Goal: Task Accomplishment & Management: Use online tool/utility

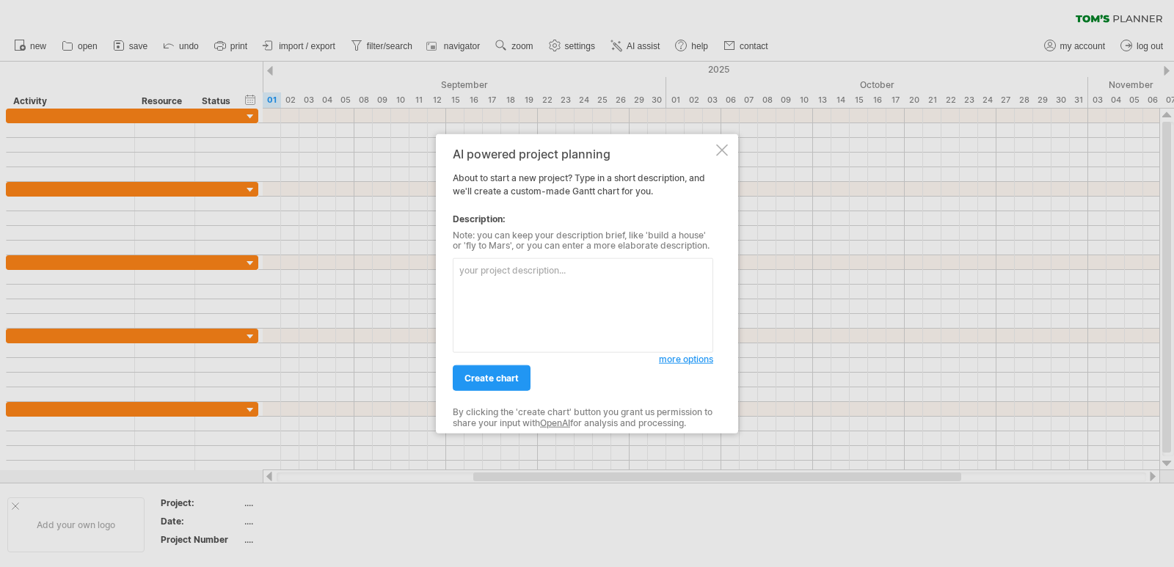
click at [568, 277] on textarea at bounding box center [583, 305] width 261 height 95
click at [623, 266] on textarea "secure file sharing system" at bounding box center [583, 305] width 261 height 95
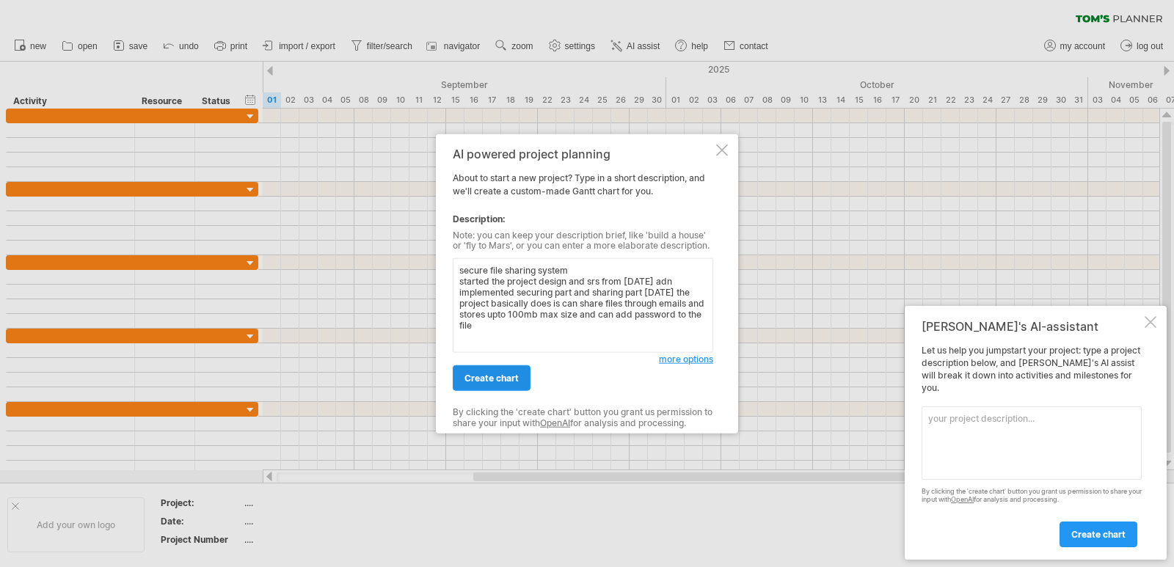
type textarea "secure file sharing system started the project design and srs from [DATE] adn i…"
click at [512, 376] on span "create chart" at bounding box center [492, 378] width 54 height 11
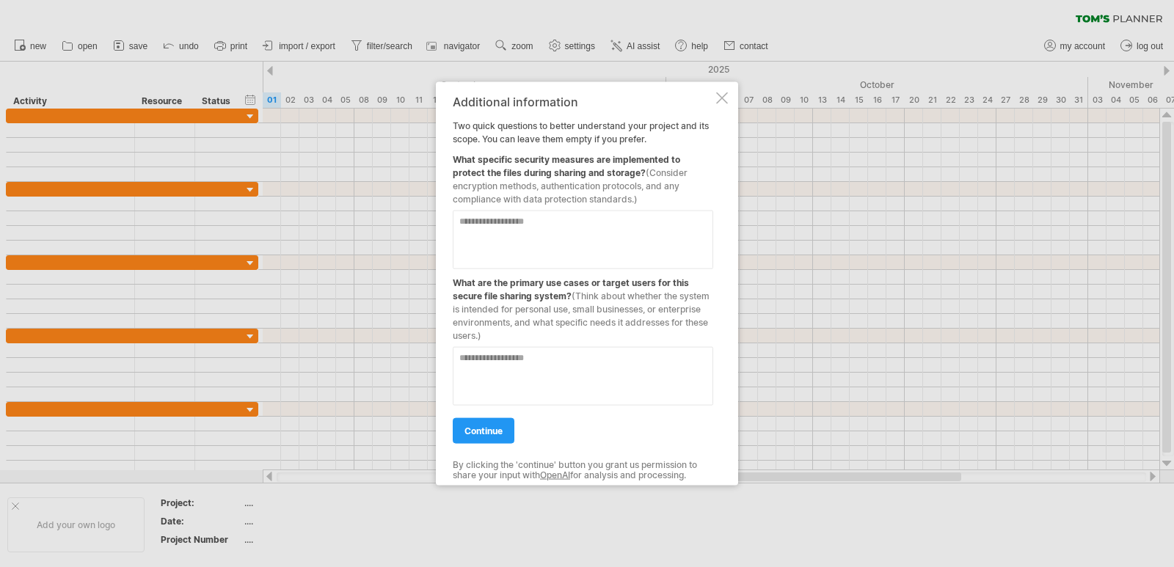
click at [534, 233] on textarea at bounding box center [583, 239] width 261 height 59
click at [523, 374] on textarea at bounding box center [583, 375] width 261 height 59
drag, startPoint x: 581, startPoint y: 199, endPoint x: 471, endPoint y: 162, distance: 116.8
click at [477, 162] on div "Additional information Two quick questions to better understand your project an…" at bounding box center [583, 284] width 261 height 378
click at [479, 153] on div "What specific security measures are implemented to protect the files during sha…" at bounding box center [583, 175] width 261 height 60
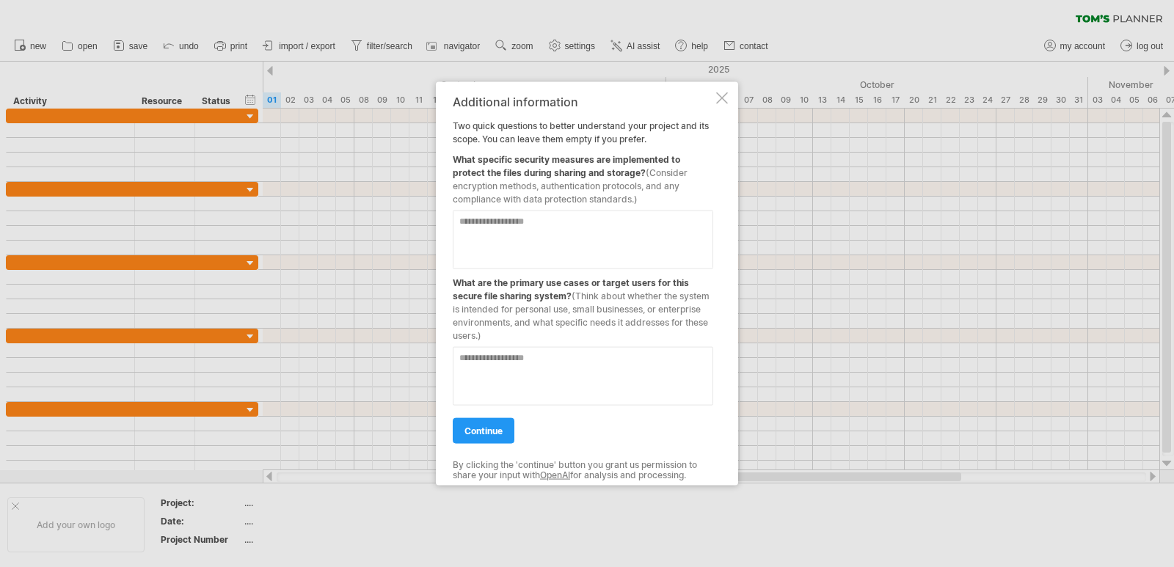
click at [479, 153] on div "What specific security measures are implemented to protect the files during sha…" at bounding box center [583, 175] width 261 height 60
click at [539, 159] on div "What specific security measures are implemented to protect the files during sha…" at bounding box center [583, 175] width 261 height 60
click at [629, 236] on textarea at bounding box center [583, 239] width 261 height 59
type textarea "**********"
click at [599, 360] on textarea at bounding box center [583, 375] width 261 height 59
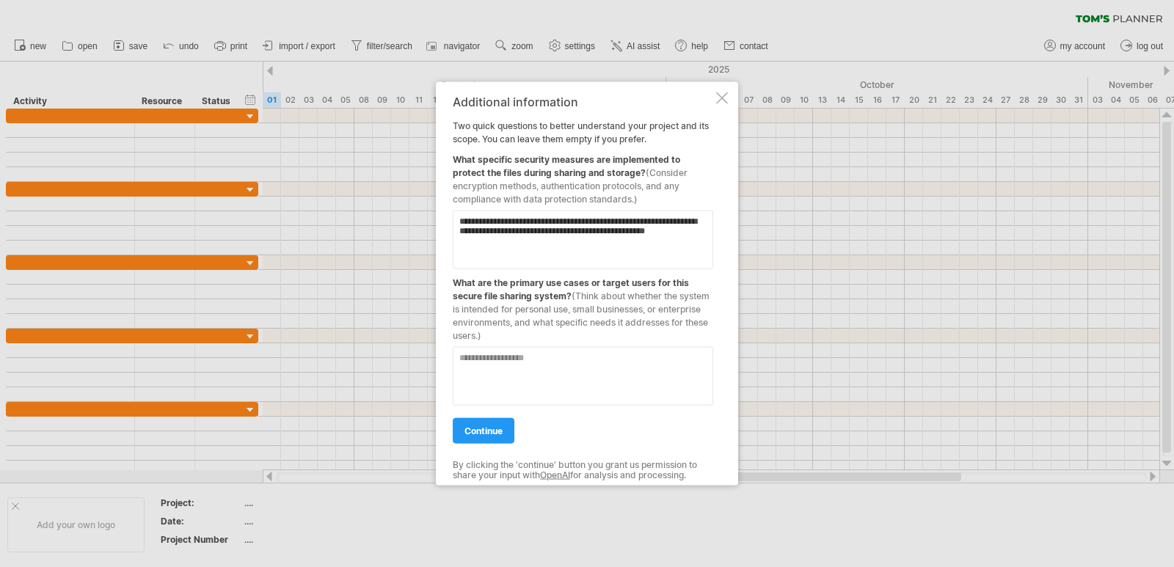
type textarea "*"
drag, startPoint x: 485, startPoint y: 341, endPoint x: 433, endPoint y: 273, distance: 85.9
click at [433, 273] on div "Trying to reach [DOMAIN_NAME] Connected again... 0% clear filter new" at bounding box center [587, 283] width 1174 height 567
click at [461, 294] on div "What are the primary use cases or target users for this secure file sharing sys…" at bounding box center [583, 305] width 261 height 73
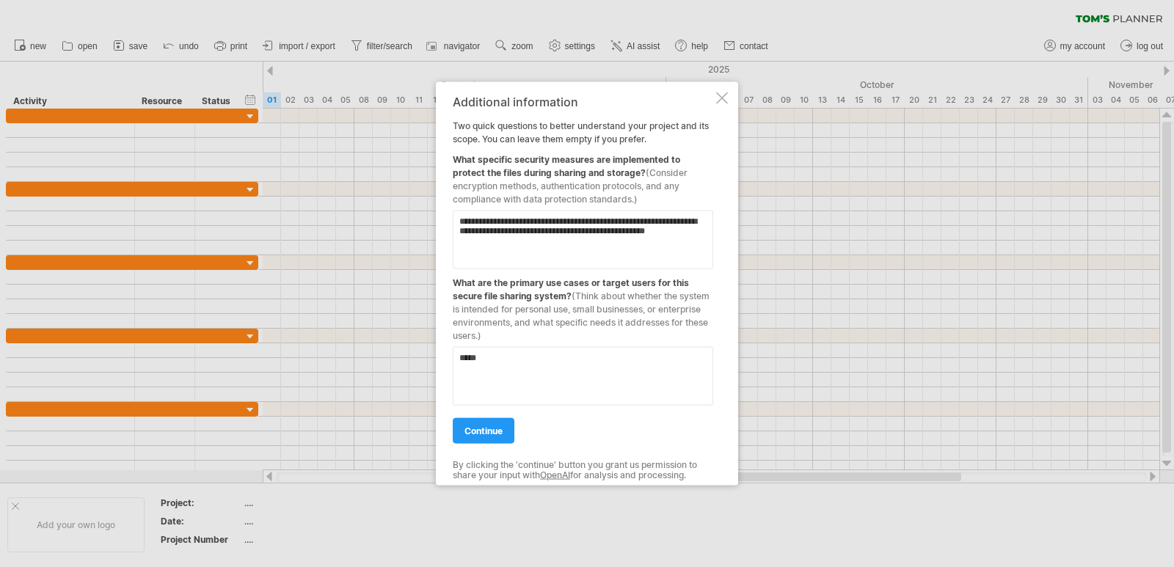
click at [471, 286] on div "What are the primary use cases or target users for this secure file sharing sys…" at bounding box center [583, 305] width 261 height 73
drag, startPoint x: 517, startPoint y: 360, endPoint x: 282, endPoint y: 316, distance: 239.7
click at [290, 328] on div "Trying to reach [DOMAIN_NAME] Connected again... 0% clear filter new" at bounding box center [587, 283] width 1174 height 567
type textarea "**********"
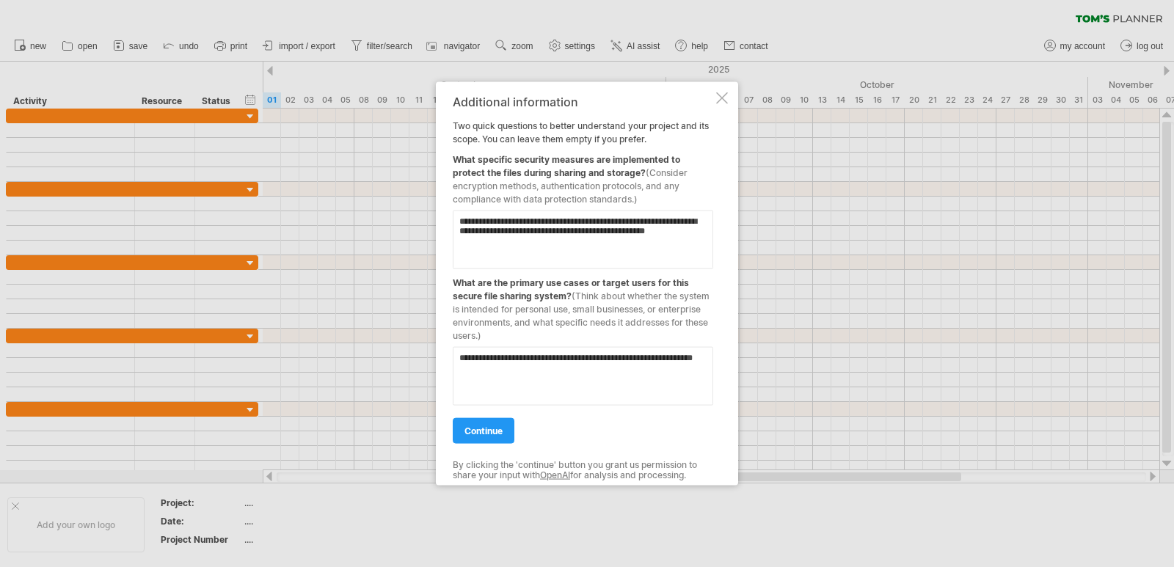
click at [501, 446] on div "**********" at bounding box center [583, 284] width 261 height 378
click at [500, 437] on link "continue" at bounding box center [484, 431] width 62 height 26
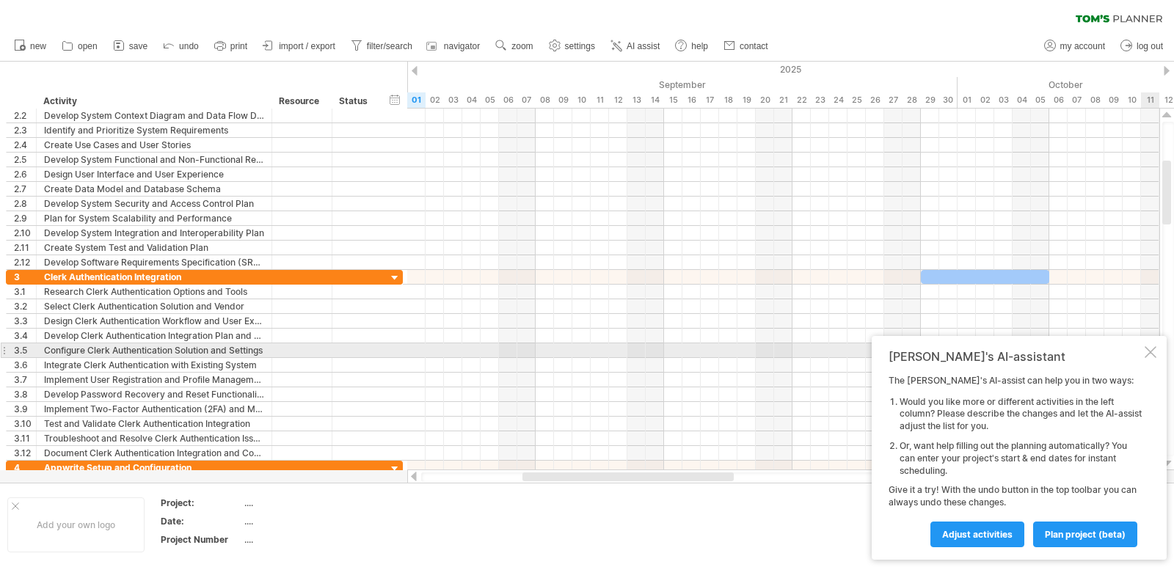
click at [1150, 346] on div at bounding box center [1151, 352] width 12 height 12
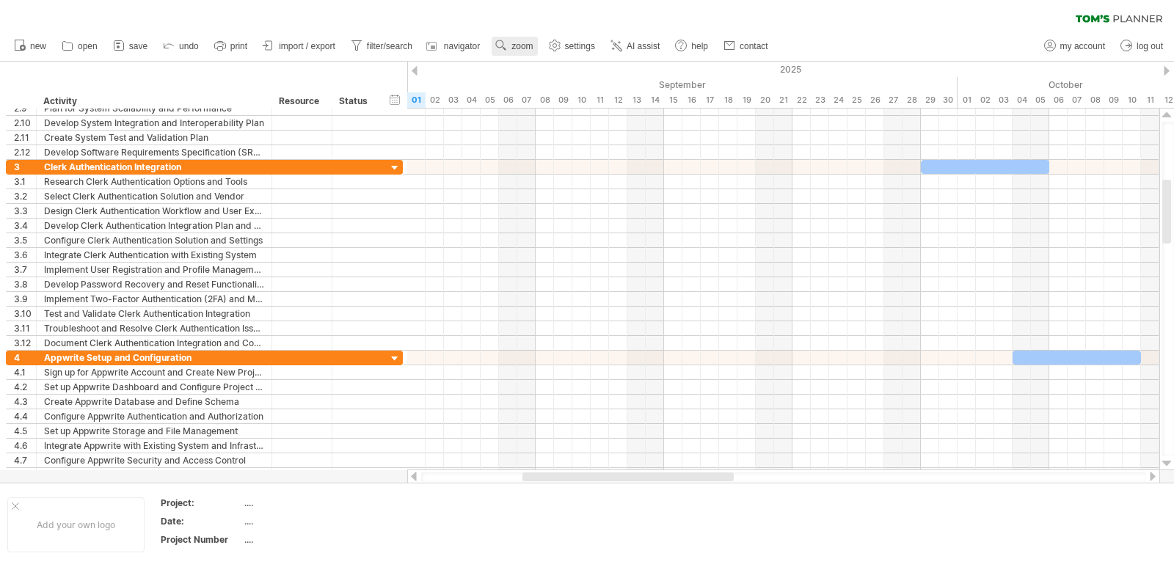
click at [517, 50] on span "zoom" at bounding box center [522, 46] width 21 height 10
click at [575, 70] on div "Month" at bounding box center [565, 68] width 81 height 23
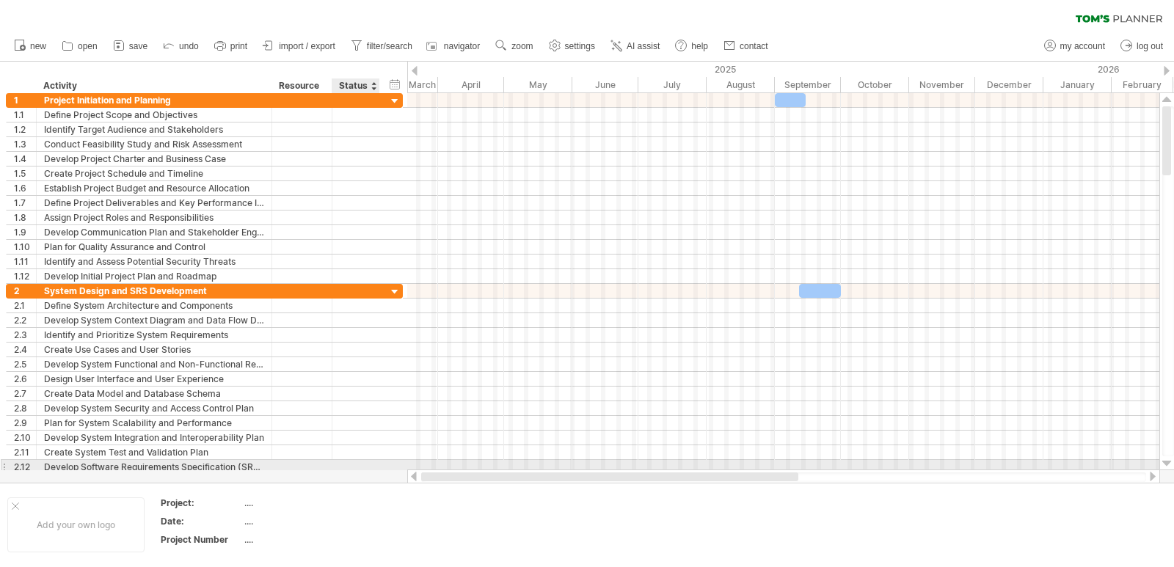
drag, startPoint x: 632, startPoint y: 474, endPoint x: 372, endPoint y: 464, distance: 260.0
click at [372, 464] on div "Trying to reach [DOMAIN_NAME] Connected again... 0% clear filter new 1" at bounding box center [587, 283] width 1174 height 567
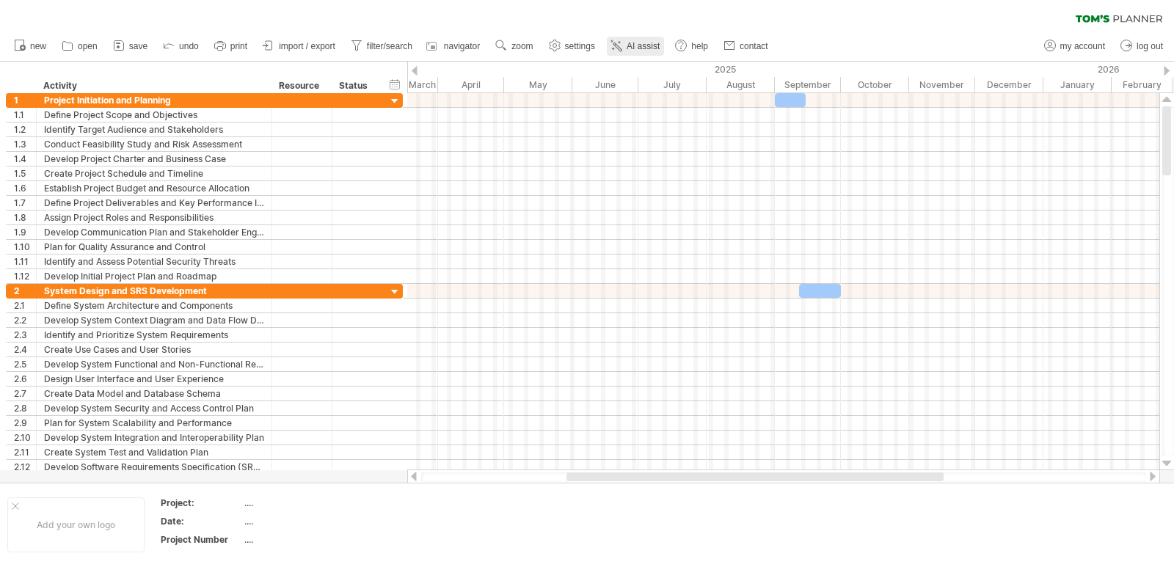
click at [642, 45] on span "AI assist" at bounding box center [643, 46] width 33 height 10
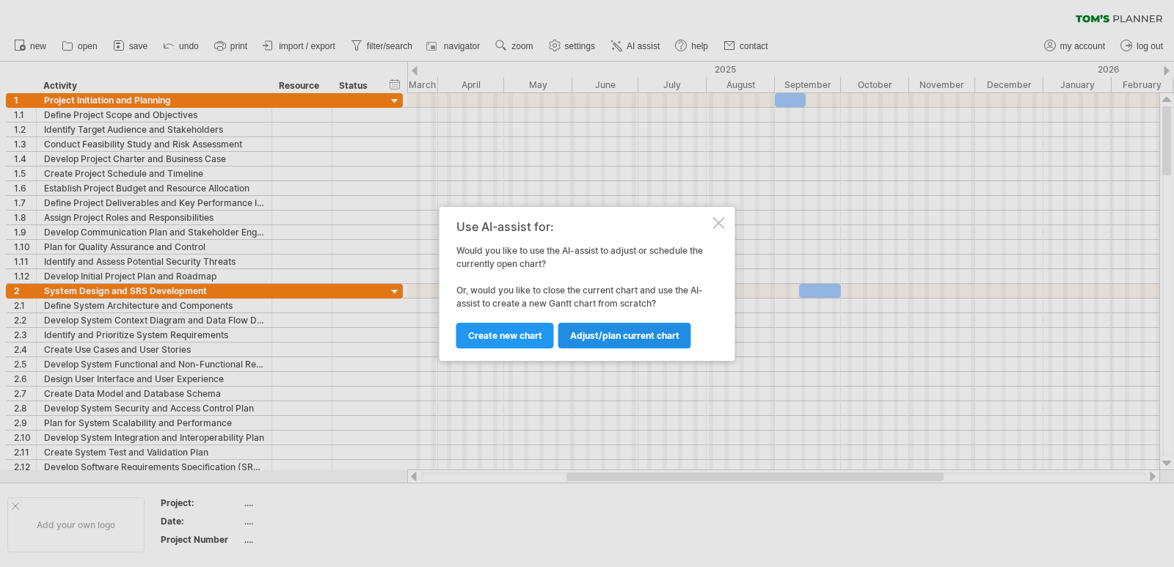
click at [616, 340] on span "Adjust/plan current chart" at bounding box center [624, 335] width 109 height 11
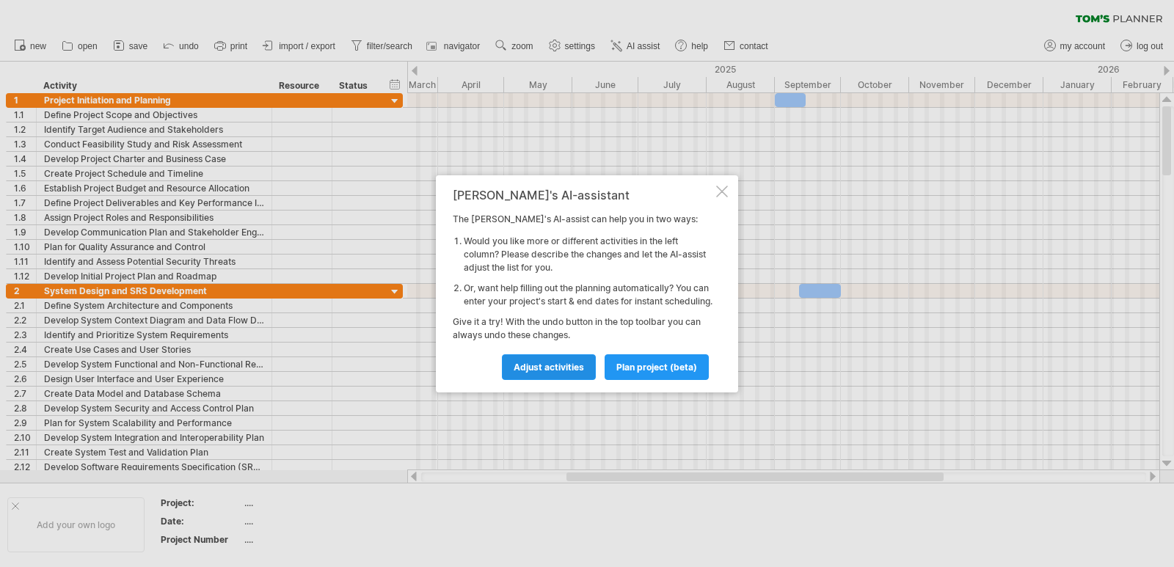
click at [556, 373] on span "Adjust activities" at bounding box center [549, 367] width 70 height 11
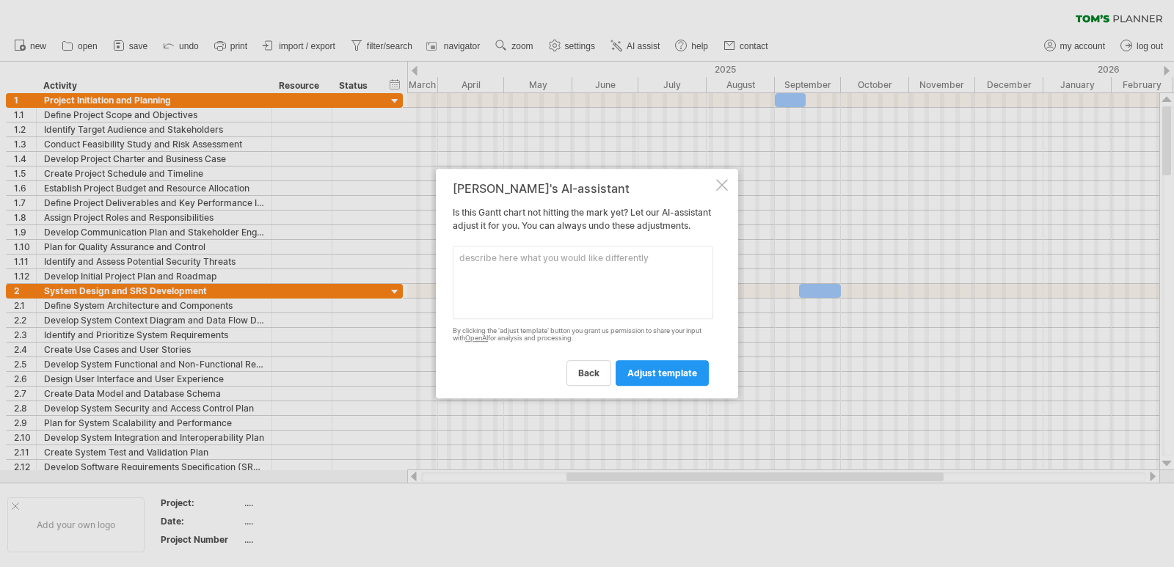
click at [553, 275] on textarea at bounding box center [583, 282] width 261 height 73
type textarea "start the project from july and show wome work in august and end in september"
click at [657, 379] on span "adjust template" at bounding box center [663, 373] width 70 height 11
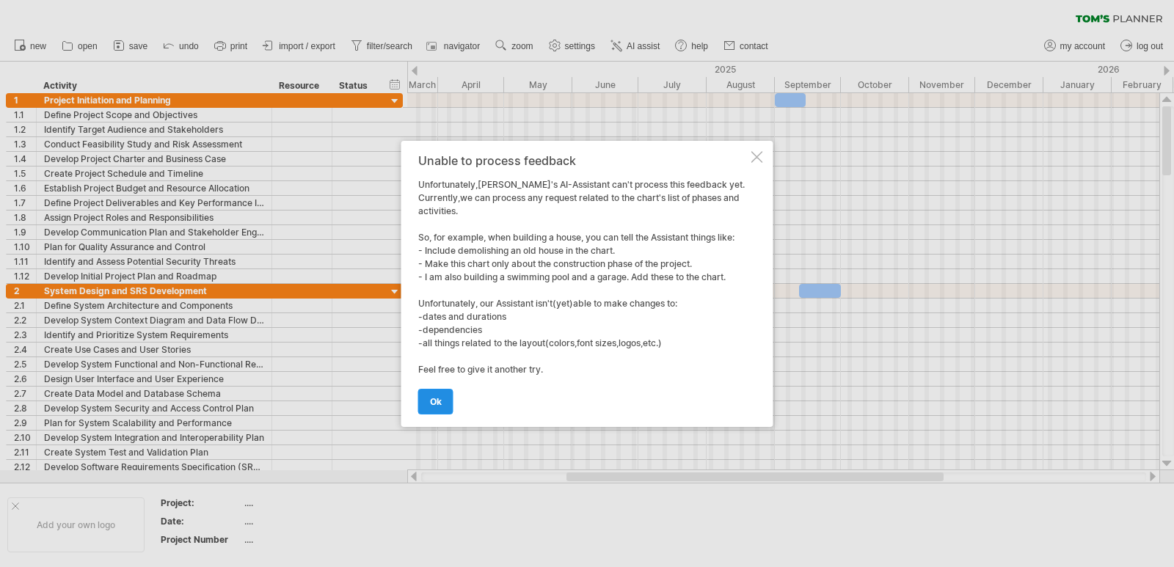
click at [448, 399] on link "ok" at bounding box center [435, 402] width 35 height 26
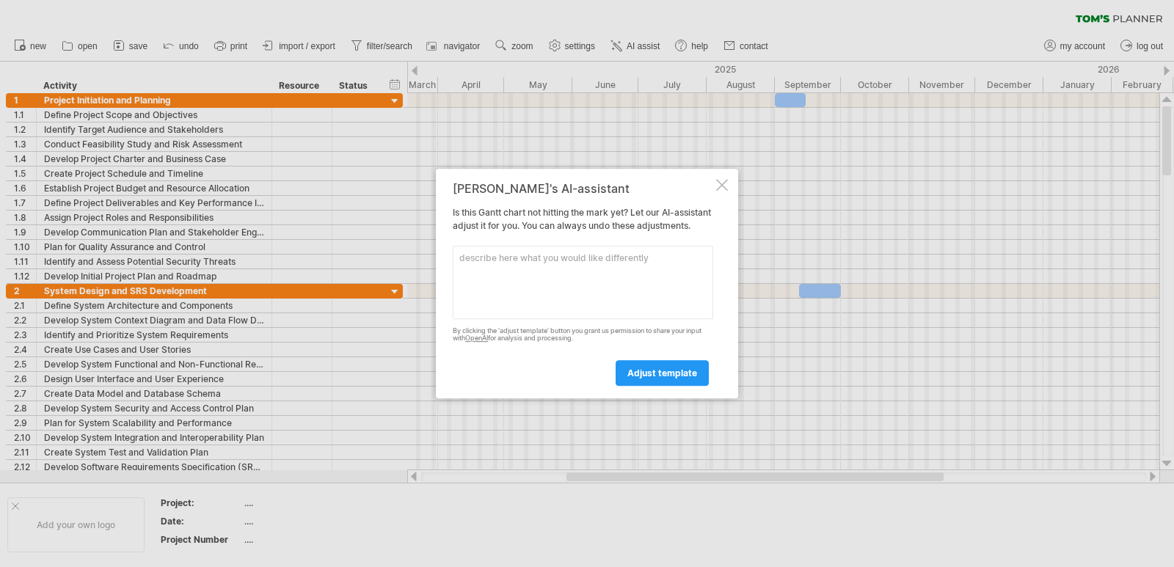
click at [730, 178] on div "[PERSON_NAME]'s AI-assistant Is this [PERSON_NAME] chart not hitting the mark y…" at bounding box center [587, 284] width 302 height 230
click at [726, 179] on div at bounding box center [722, 185] width 12 height 12
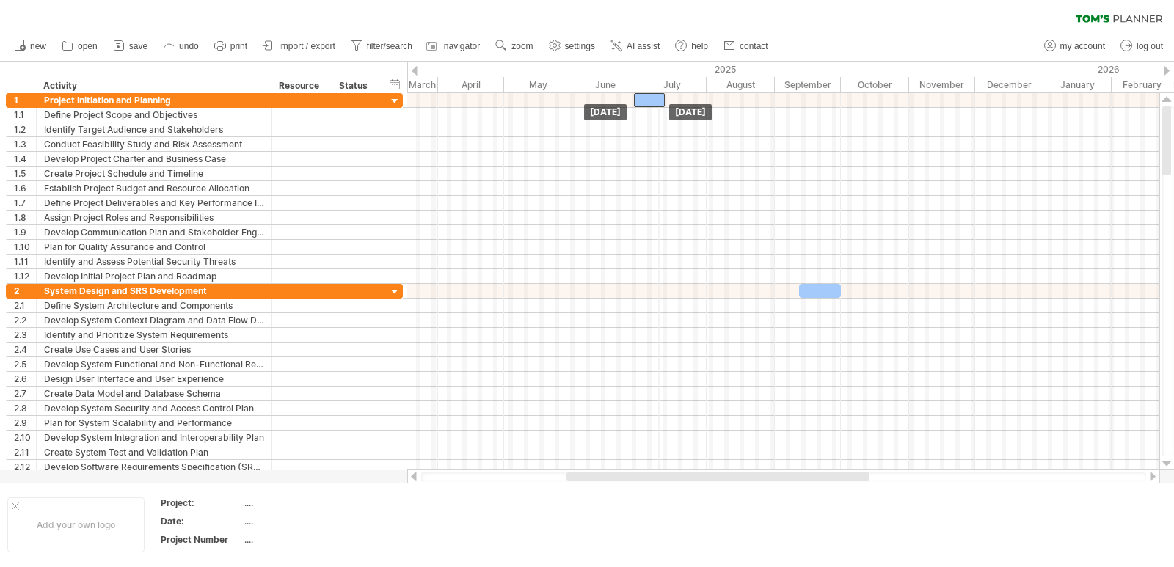
drag, startPoint x: 799, startPoint y: 96, endPoint x: 658, endPoint y: 90, distance: 141.1
click at [658, 90] on div "Trying to reach [DOMAIN_NAME] Connected again... 0% clear filter new 1" at bounding box center [587, 283] width 1174 height 567
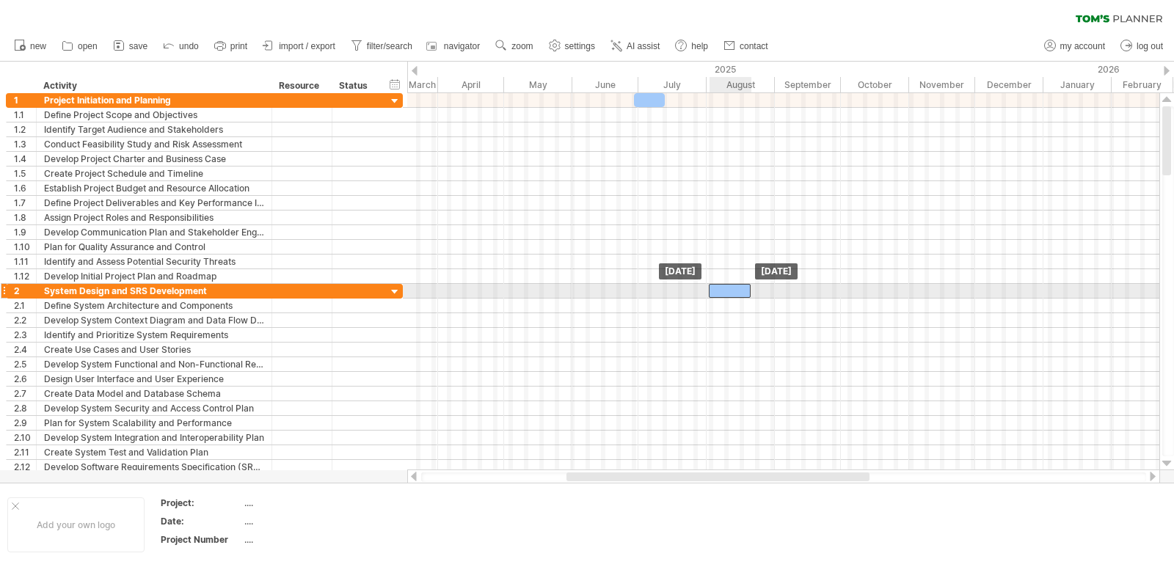
drag, startPoint x: 832, startPoint y: 291, endPoint x: 742, endPoint y: 294, distance: 90.3
click at [742, 294] on div at bounding box center [730, 291] width 42 height 14
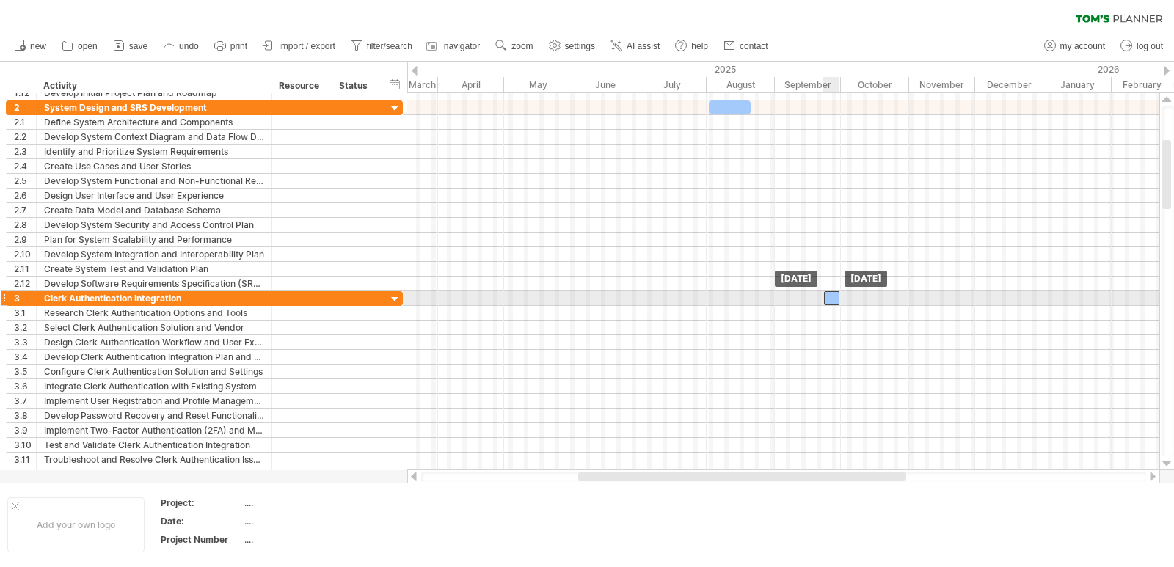
drag, startPoint x: 843, startPoint y: 297, endPoint x: 831, endPoint y: 299, distance: 12.6
click at [831, 299] on div at bounding box center [831, 298] width 15 height 14
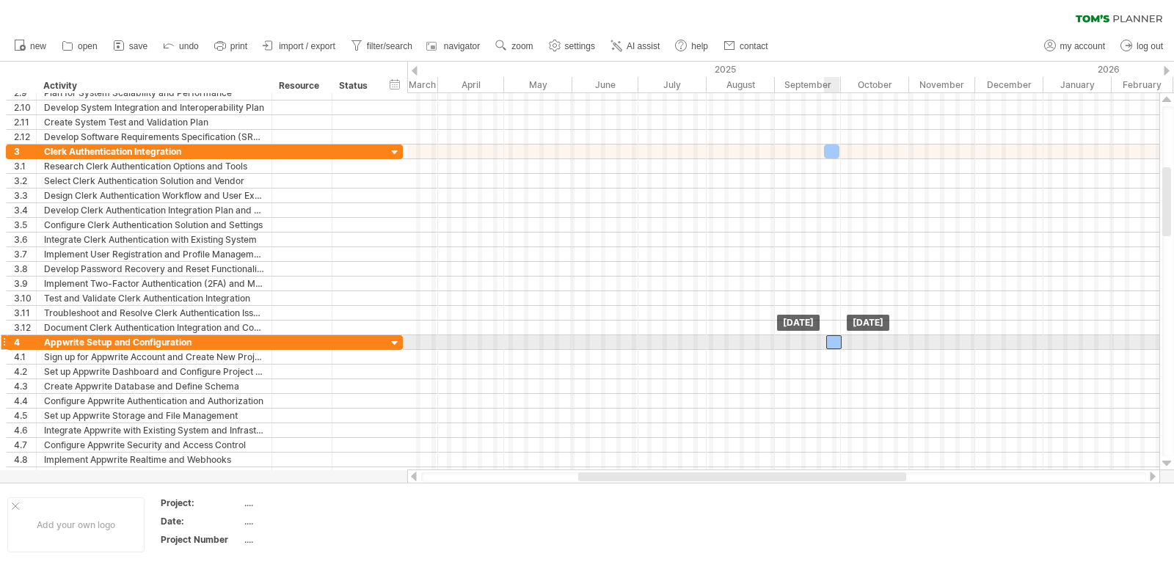
drag, startPoint x: 856, startPoint y: 341, endPoint x: 835, endPoint y: 341, distance: 20.6
click at [835, 341] on div at bounding box center [834, 342] width 15 height 14
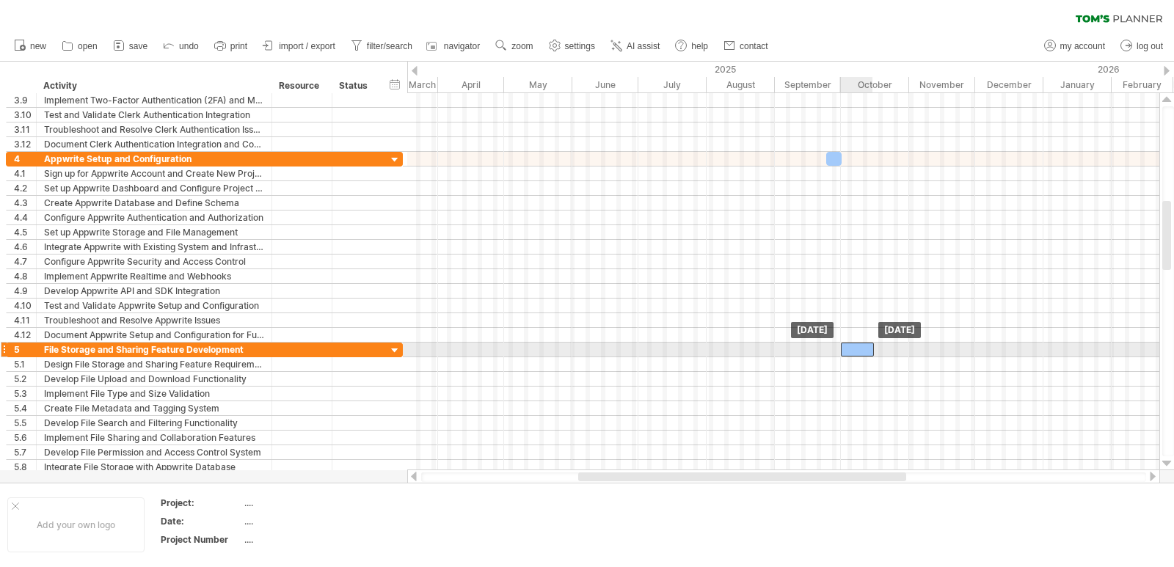
drag, startPoint x: 880, startPoint y: 349, endPoint x: 862, endPoint y: 347, distance: 17.7
click at [862, 347] on div at bounding box center [857, 350] width 33 height 14
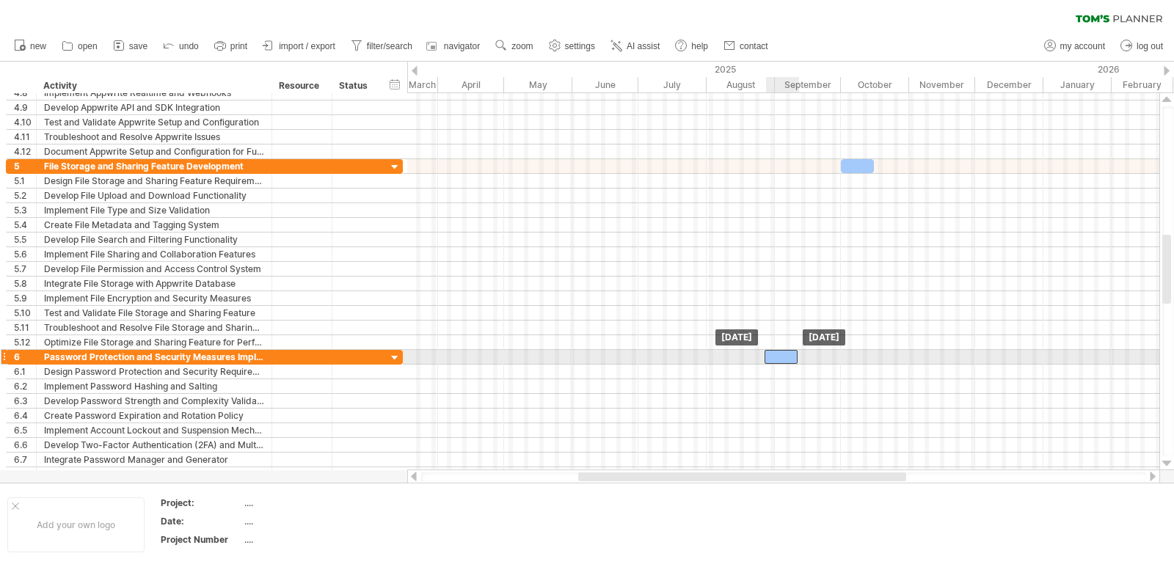
drag, startPoint x: 895, startPoint y: 356, endPoint x: 777, endPoint y: 356, distance: 117.4
click at [777, 356] on div at bounding box center [781, 357] width 33 height 14
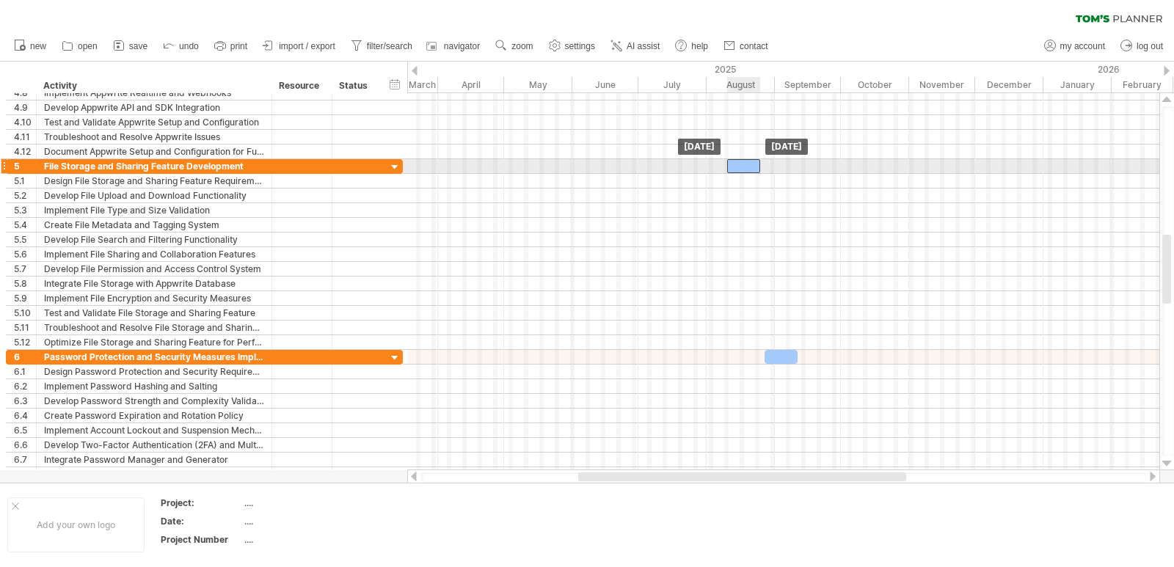
drag, startPoint x: 845, startPoint y: 170, endPoint x: 731, endPoint y: 171, distance: 113.8
click at [731, 171] on div at bounding box center [743, 166] width 33 height 14
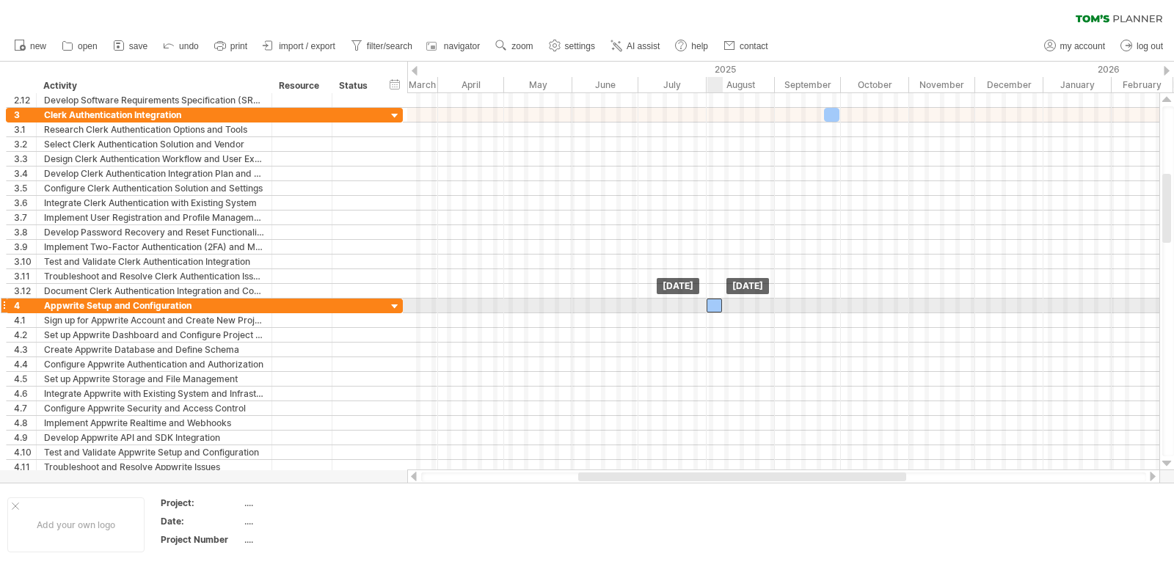
drag, startPoint x: 819, startPoint y: 305, endPoint x: 711, endPoint y: 302, distance: 107.9
click at [711, 302] on div at bounding box center [714, 306] width 15 height 14
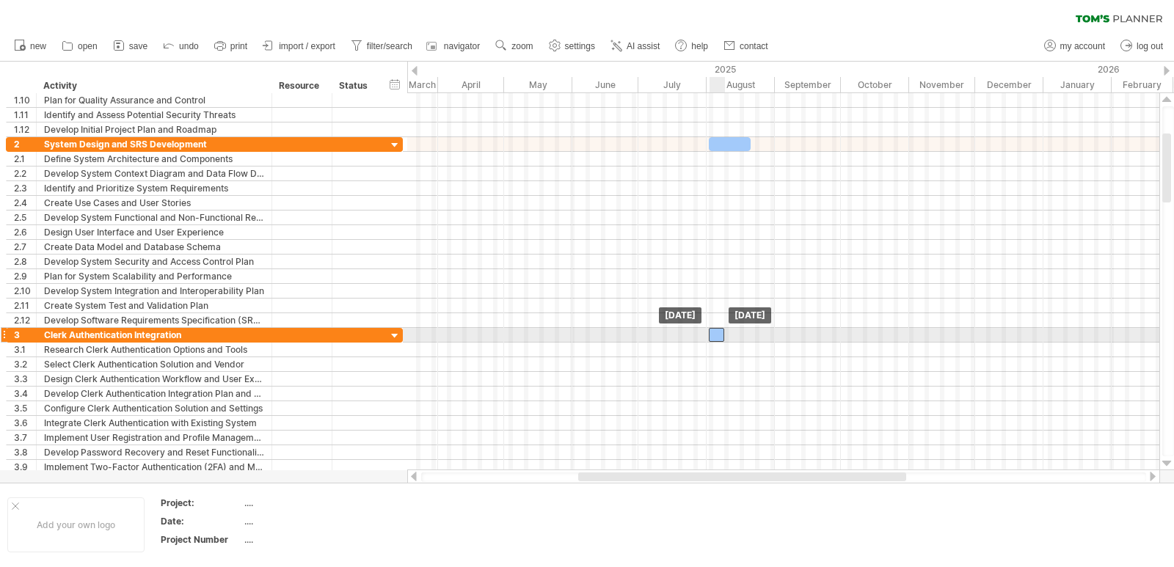
drag, startPoint x: 791, startPoint y: 333, endPoint x: 713, endPoint y: 341, distance: 77.5
click at [713, 341] on div at bounding box center [716, 335] width 15 height 14
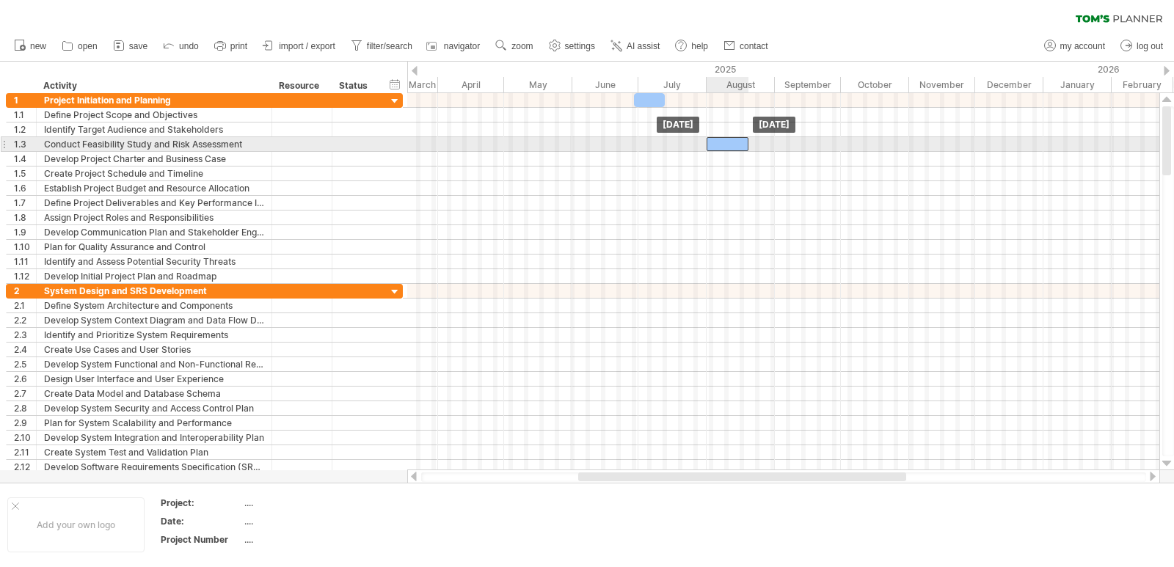
drag, startPoint x: 729, startPoint y: 224, endPoint x: 727, endPoint y: 149, distance: 74.9
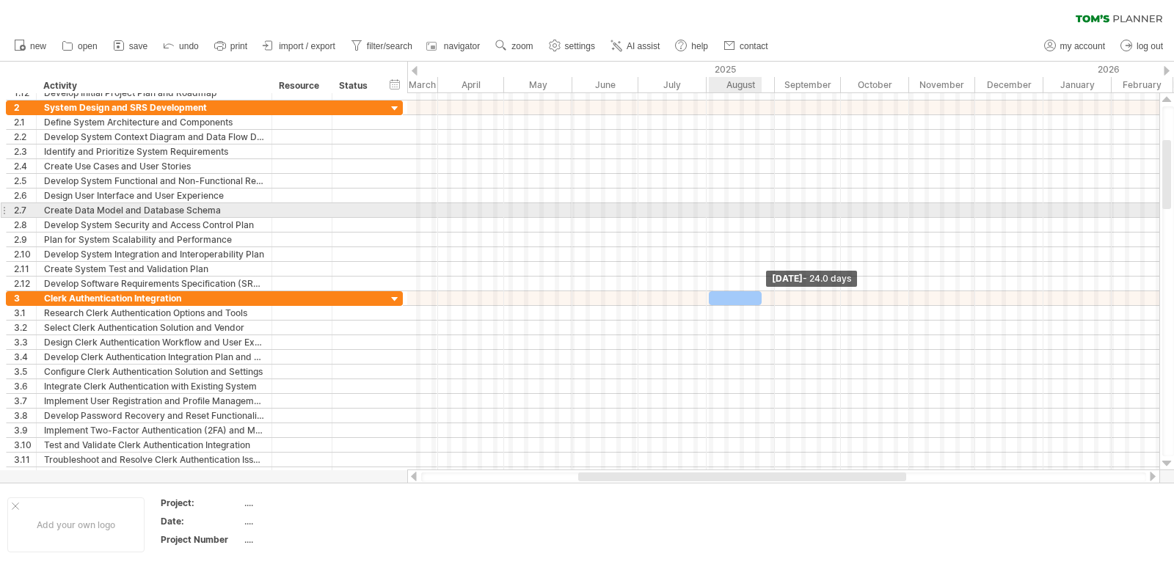
drag, startPoint x: 722, startPoint y: 301, endPoint x: 759, endPoint y: 210, distance: 98.4
click at [759, 210] on div "[DATE] - 24.0 days [DATE]" at bounding box center [783, 281] width 752 height 377
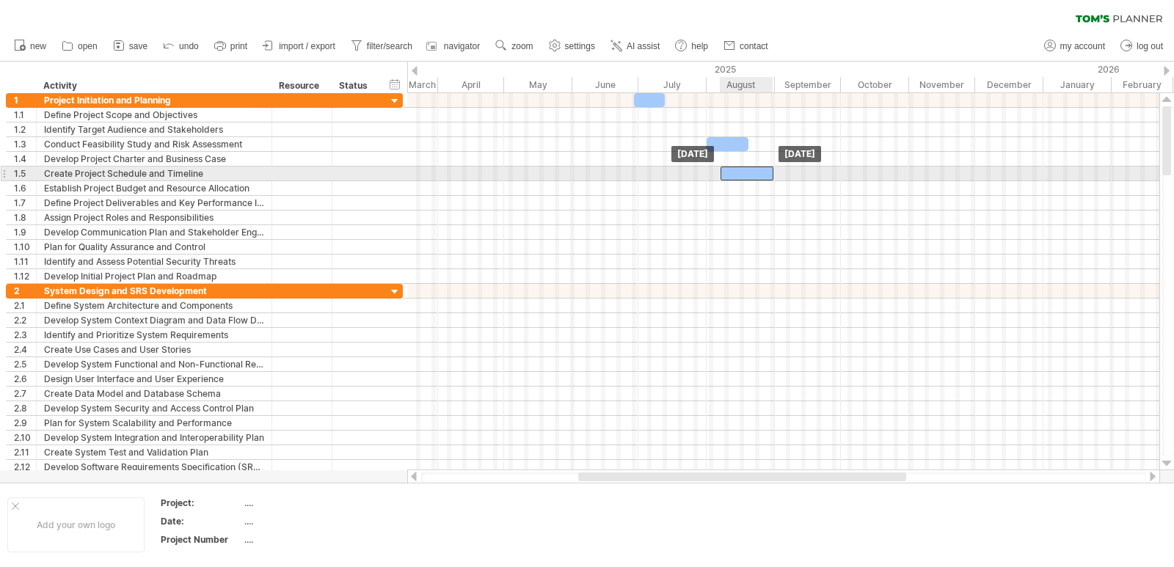
drag, startPoint x: 745, startPoint y: 297, endPoint x: 757, endPoint y: 172, distance: 124.6
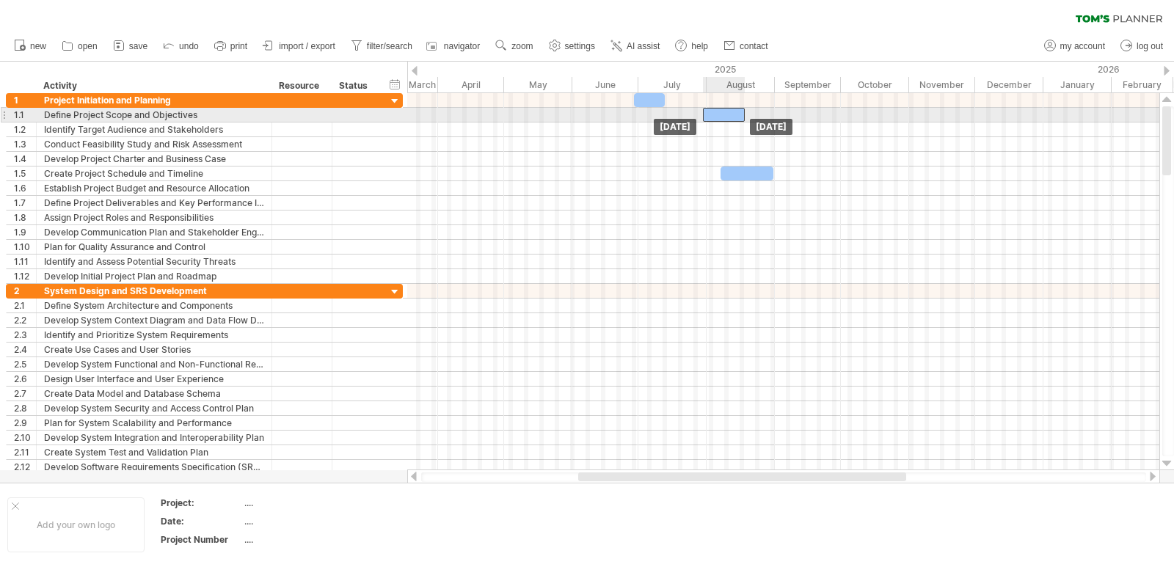
drag, startPoint x: 730, startPoint y: 148, endPoint x: 726, endPoint y: 122, distance: 26.7
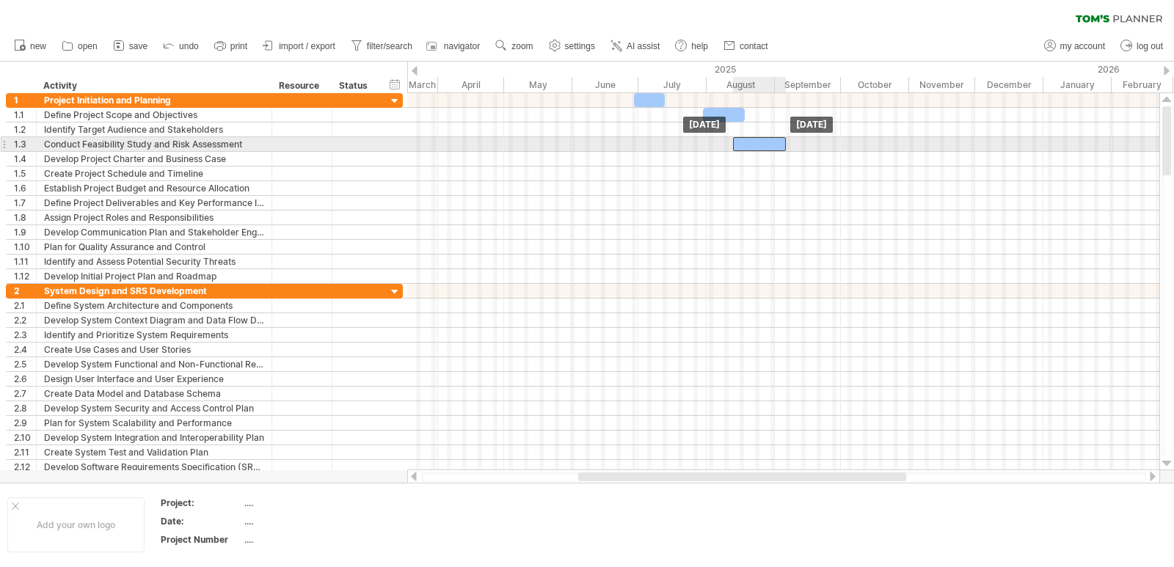
drag, startPoint x: 745, startPoint y: 165, endPoint x: 755, endPoint y: 142, distance: 25.0
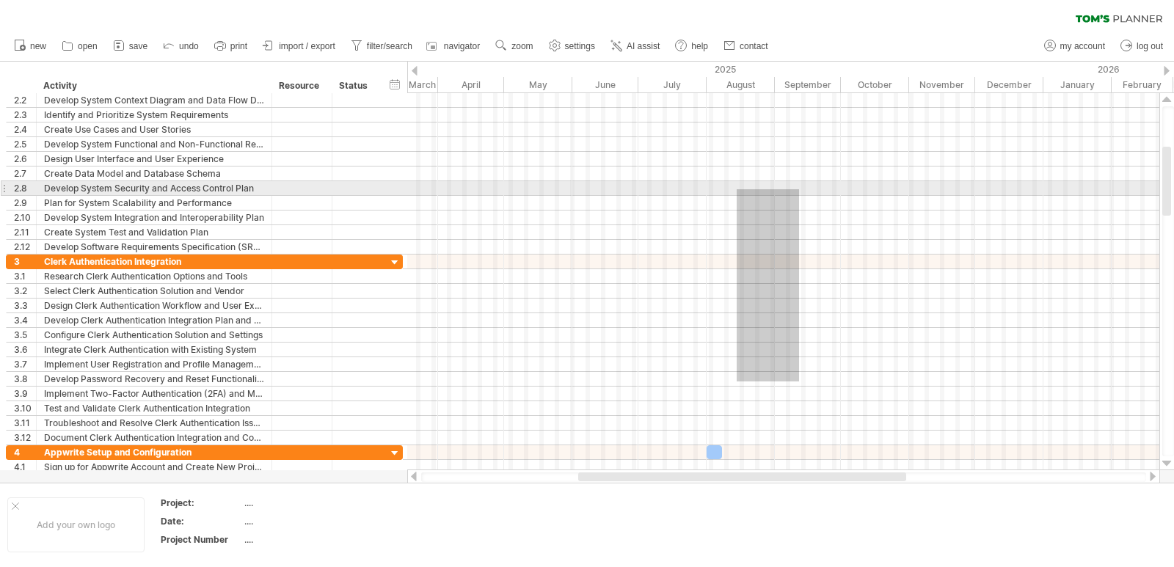
drag, startPoint x: 792, startPoint y: 214, endPoint x: 799, endPoint y: 189, distance: 26.0
click at [799, 189] on div at bounding box center [783, 284] width 752 height 382
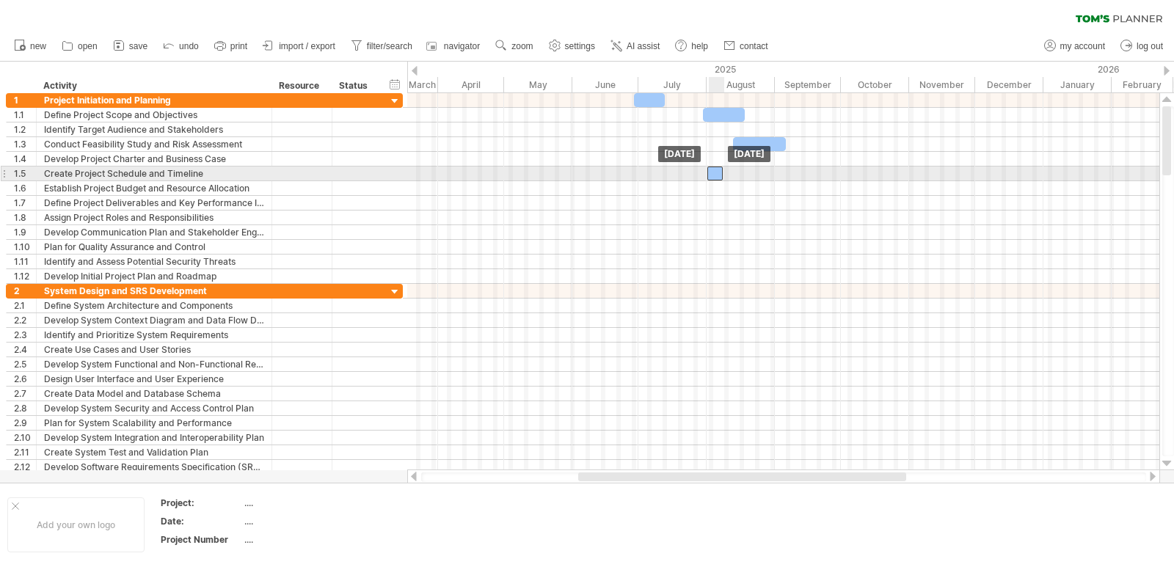
drag, startPoint x: 716, startPoint y: 454, endPoint x: 717, endPoint y: 171, distance: 283.3
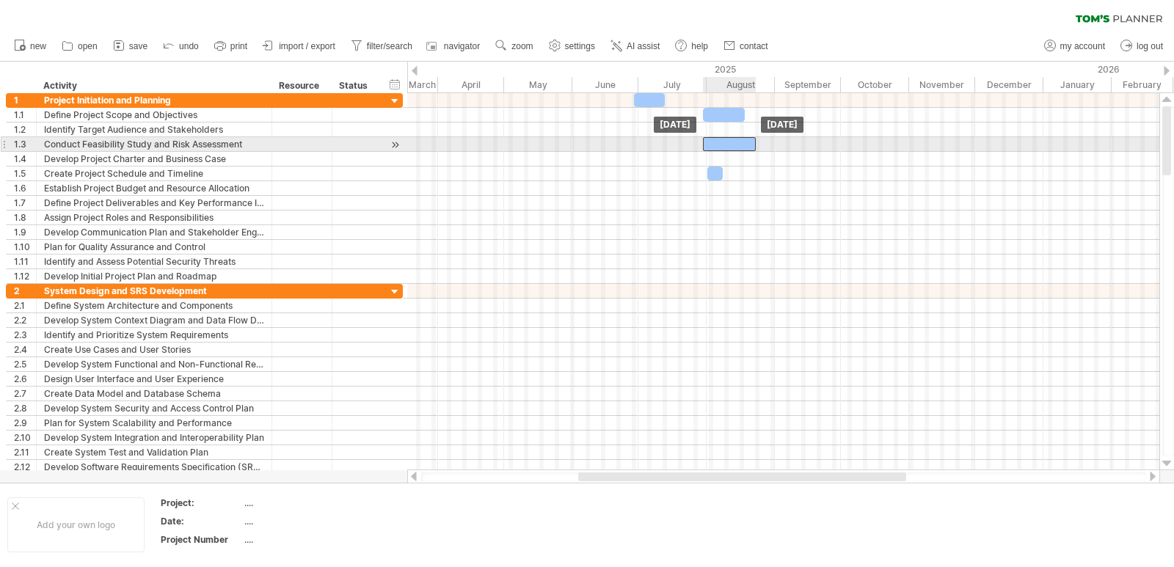
drag, startPoint x: 767, startPoint y: 145, endPoint x: 716, endPoint y: 148, distance: 51.5
click at [733, 145] on div at bounding box center [729, 144] width 53 height 14
click at [705, 148] on div at bounding box center [725, 144] width 53 height 14
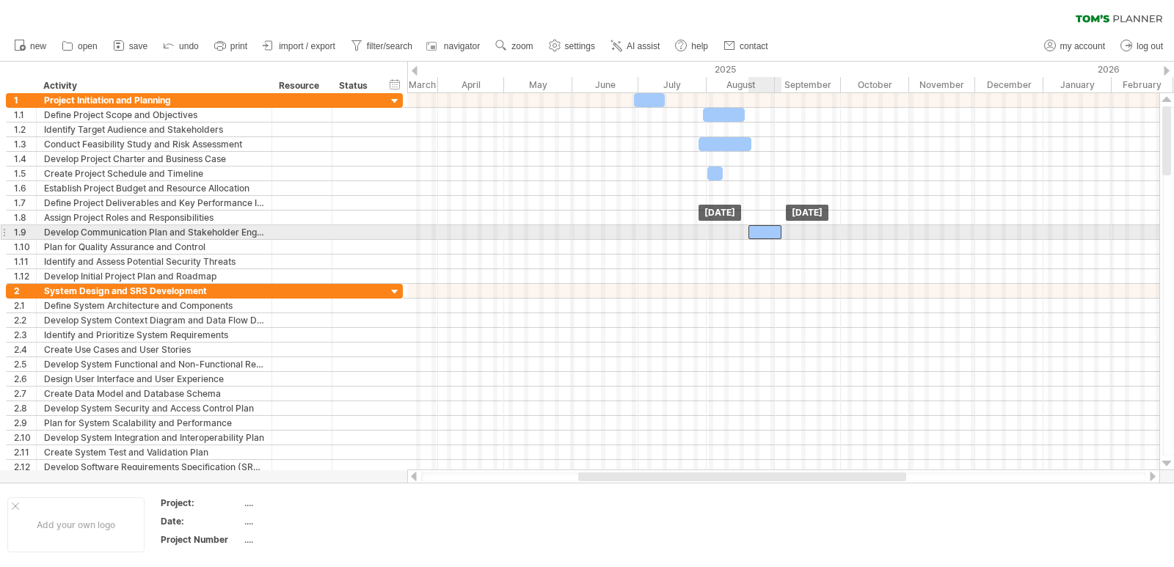
drag, startPoint x: 749, startPoint y: 303, endPoint x: 769, endPoint y: 238, distance: 68.5
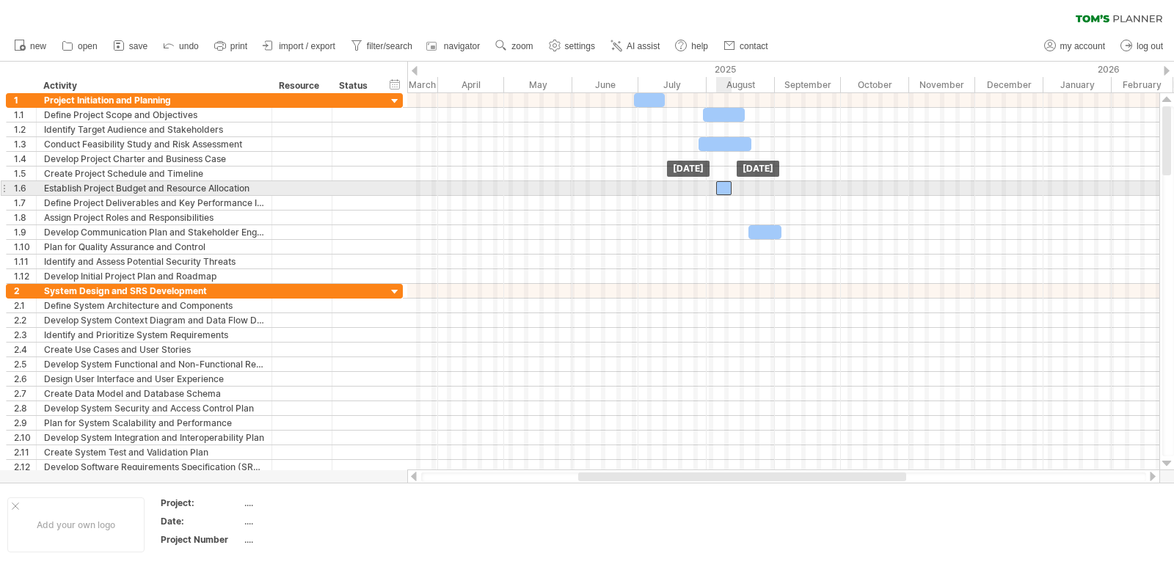
drag, startPoint x: 717, startPoint y: 173, endPoint x: 726, endPoint y: 195, distance: 23.0
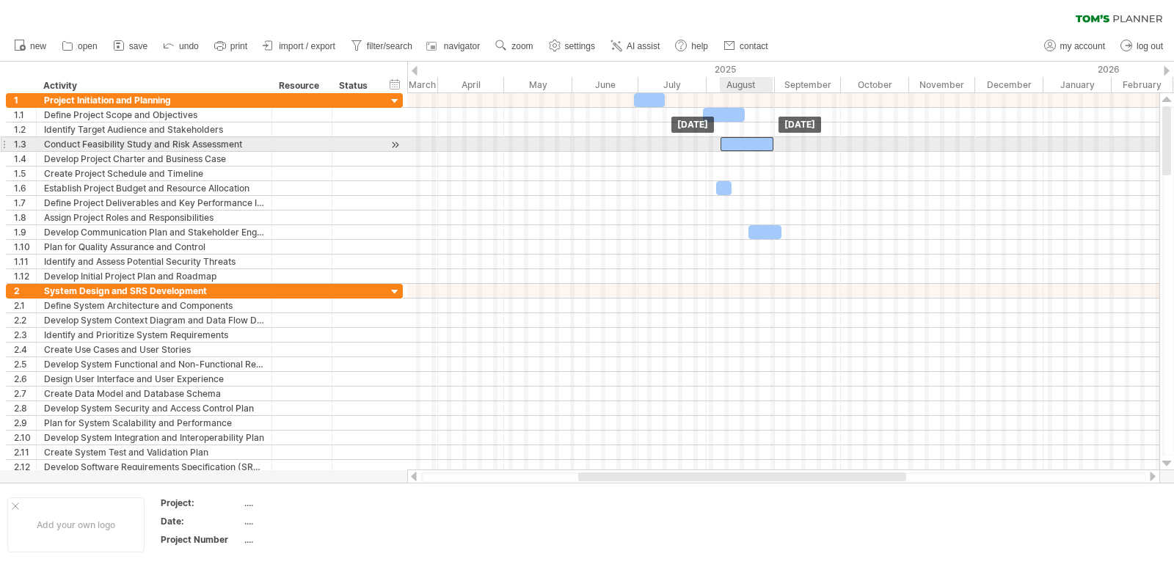
drag, startPoint x: 740, startPoint y: 144, endPoint x: 762, endPoint y: 142, distance: 22.1
click at [762, 142] on div at bounding box center [747, 144] width 53 height 14
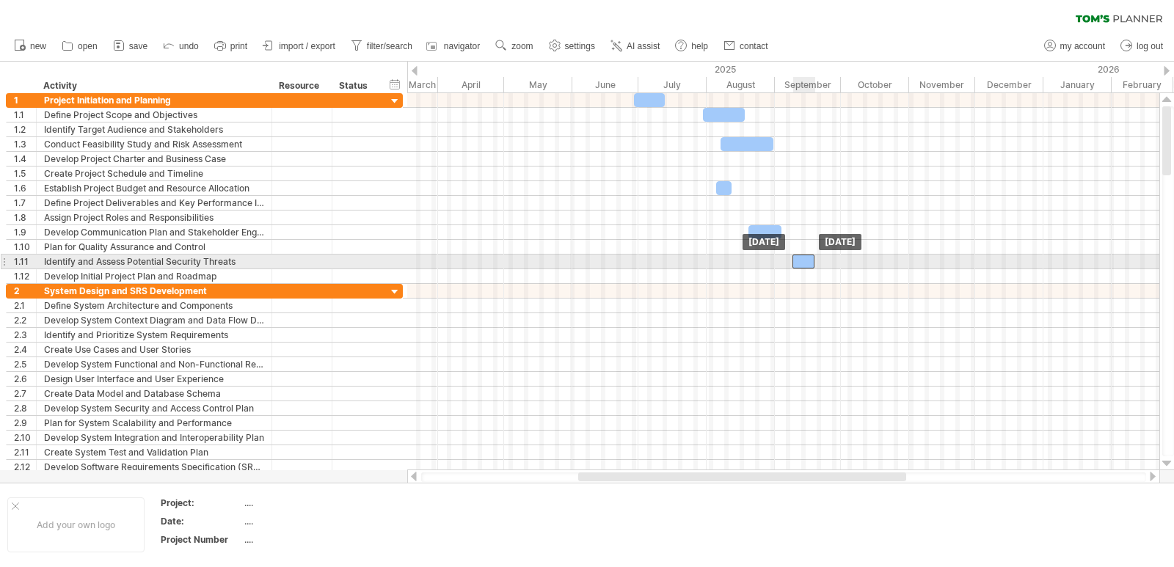
drag, startPoint x: 918, startPoint y: 326, endPoint x: 800, endPoint y: 262, distance: 134.3
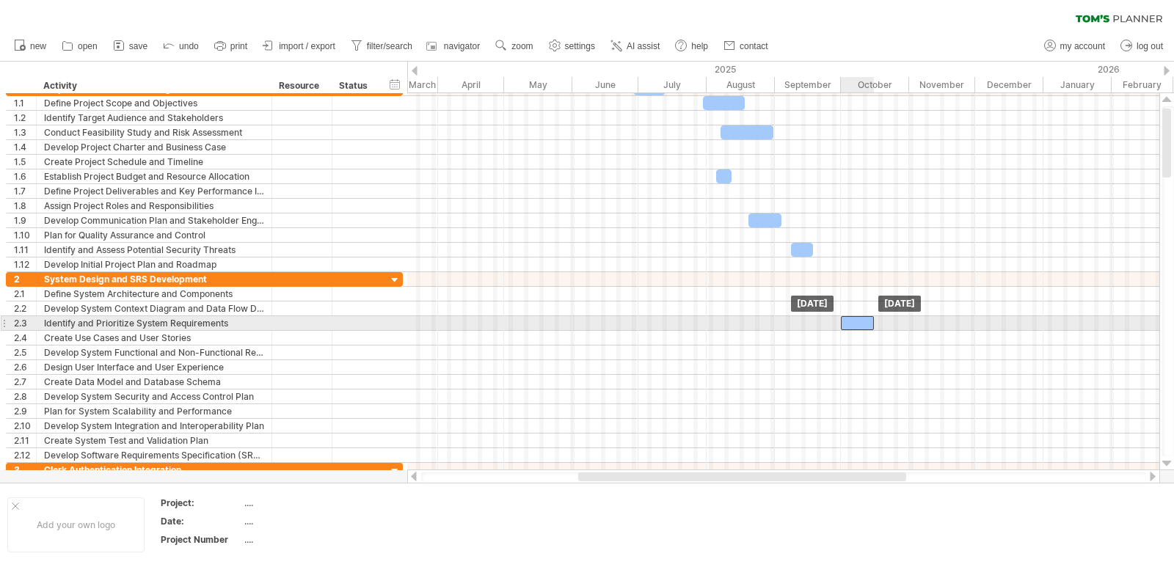
drag, startPoint x: 789, startPoint y: 295, endPoint x: 865, endPoint y: 322, distance: 80.1
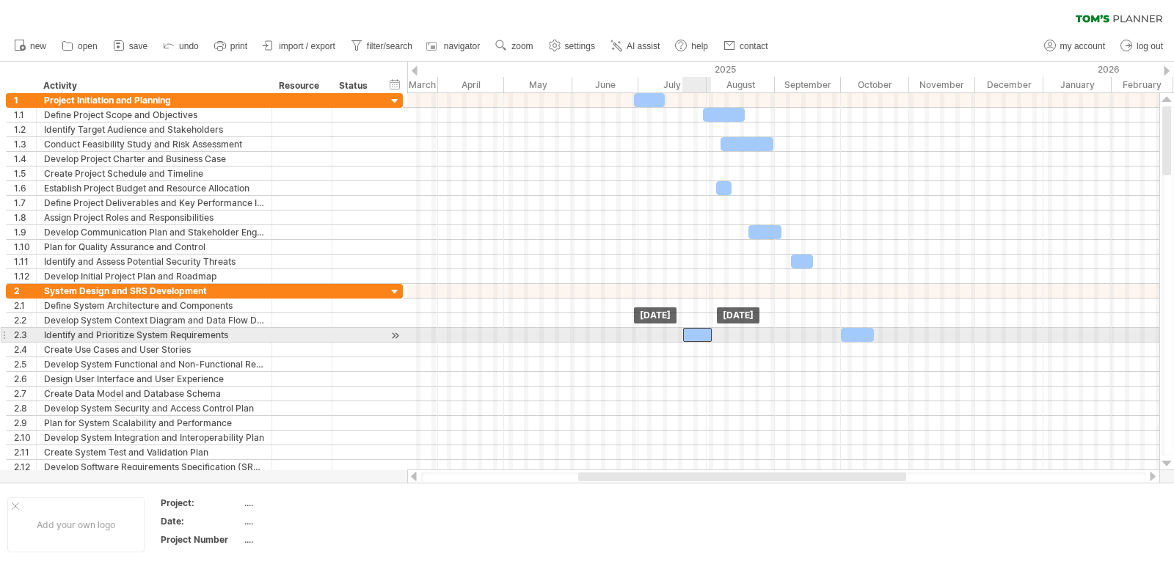
drag, startPoint x: 938, startPoint y: 223, endPoint x: 697, endPoint y: 335, distance: 266.3
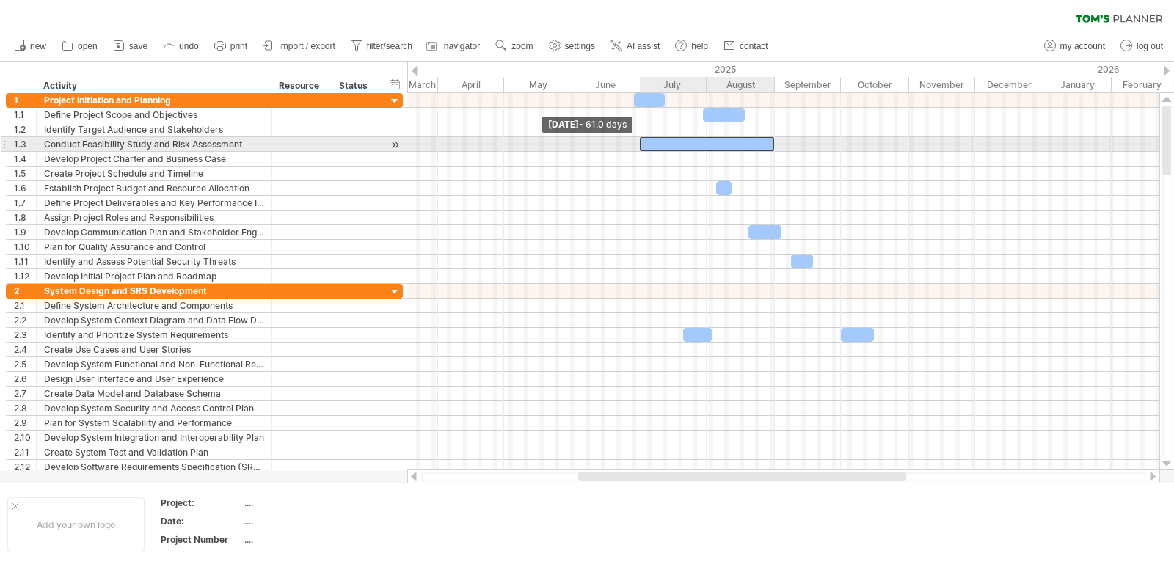
drag, startPoint x: 720, startPoint y: 145, endPoint x: 639, endPoint y: 139, distance: 80.9
click at [639, 139] on span at bounding box center [640, 144] width 6 height 14
click at [707, 140] on div at bounding box center [706, 144] width 134 height 14
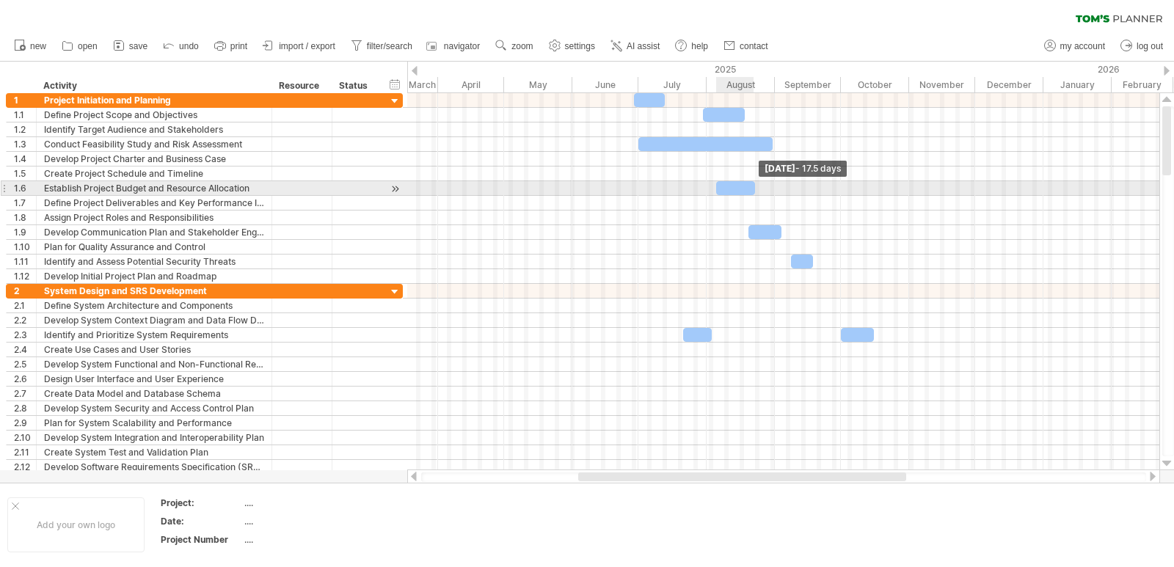
drag, startPoint x: 733, startPoint y: 191, endPoint x: 752, endPoint y: 189, distance: 19.2
click at [757, 189] on span at bounding box center [755, 188] width 6 height 14
drag, startPoint x: 738, startPoint y: 189, endPoint x: 725, endPoint y: 189, distance: 12.5
click at [725, 189] on div at bounding box center [725, 188] width 40 height 14
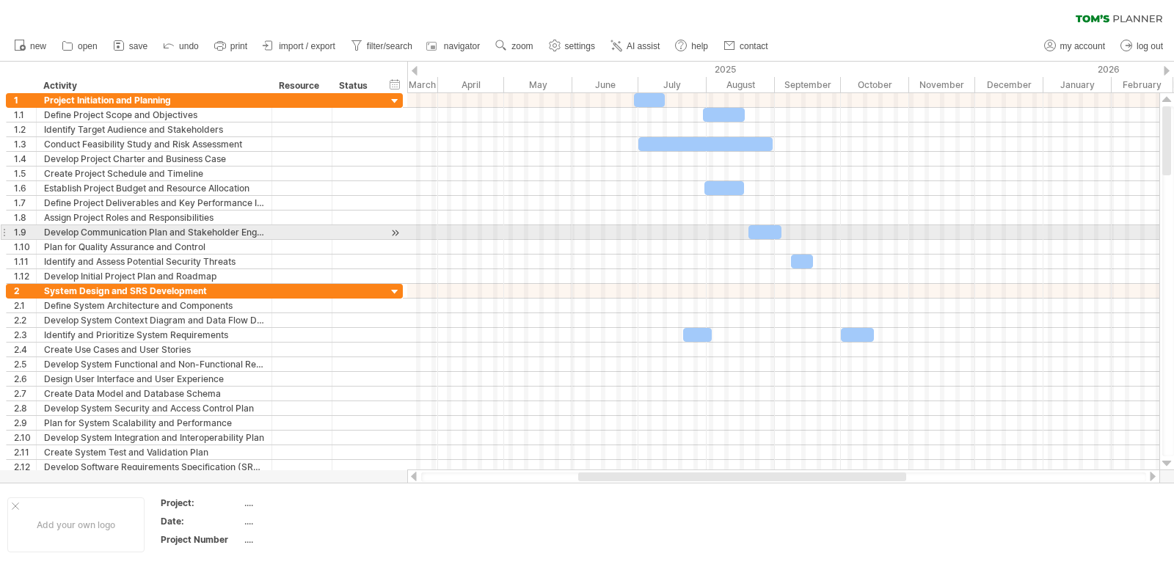
drag, startPoint x: 763, startPoint y: 231, endPoint x: 683, endPoint y: 230, distance: 80.0
click at [749, 230] on div at bounding box center [765, 232] width 33 height 14
click at [685, 229] on div at bounding box center [783, 232] width 752 height 15
drag, startPoint x: 753, startPoint y: 236, endPoint x: 703, endPoint y: 229, distance: 50.5
click at [723, 233] on div at bounding box center [730, 232] width 33 height 14
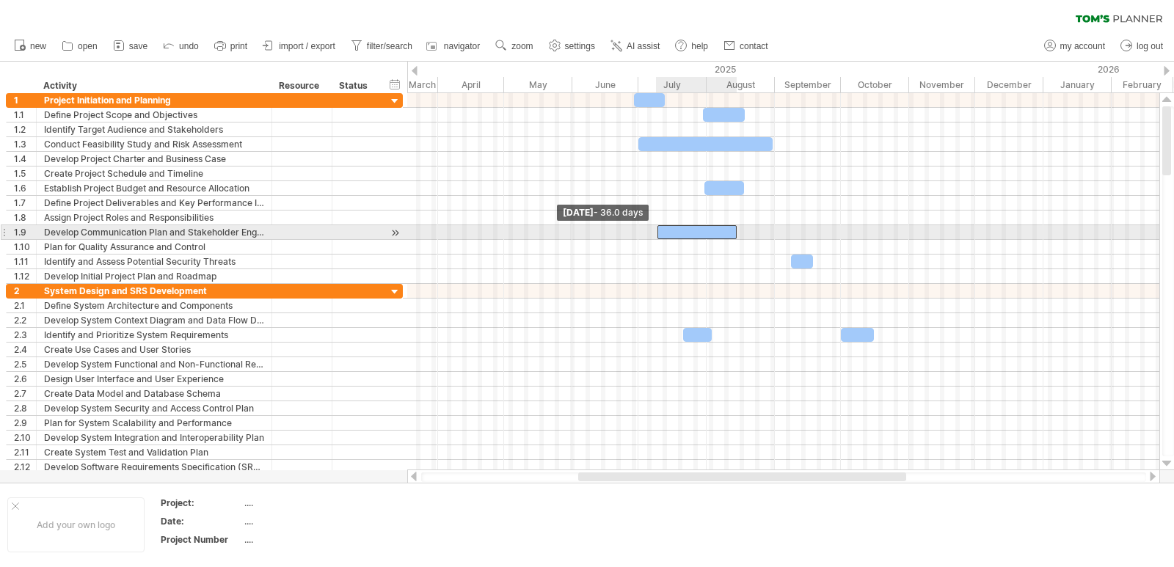
drag, startPoint x: 699, startPoint y: 228, endPoint x: 655, endPoint y: 231, distance: 43.5
click at [655, 231] on span at bounding box center [658, 232] width 6 height 14
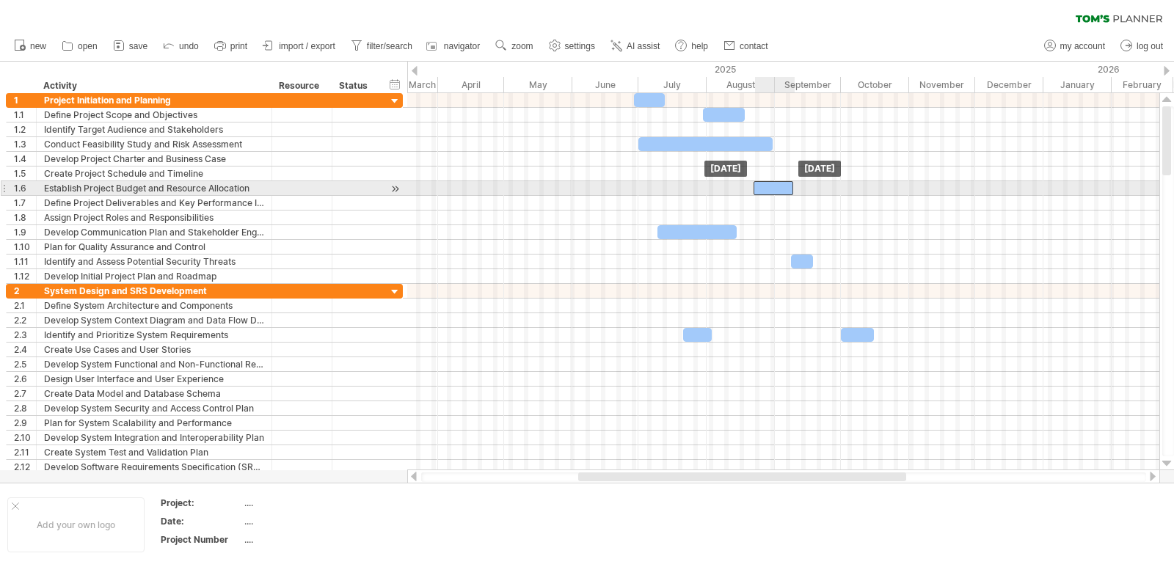
drag, startPoint x: 738, startPoint y: 186, endPoint x: 788, endPoint y: 182, distance: 50.0
click at [788, 182] on div at bounding box center [774, 188] width 40 height 14
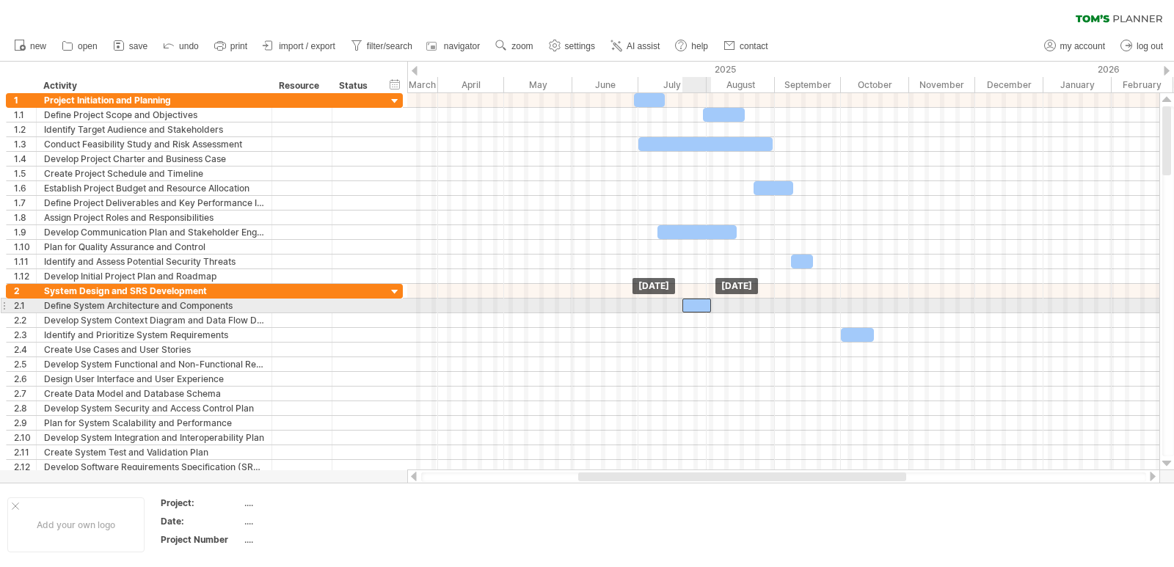
drag, startPoint x: 706, startPoint y: 333, endPoint x: 705, endPoint y: 301, distance: 31.6
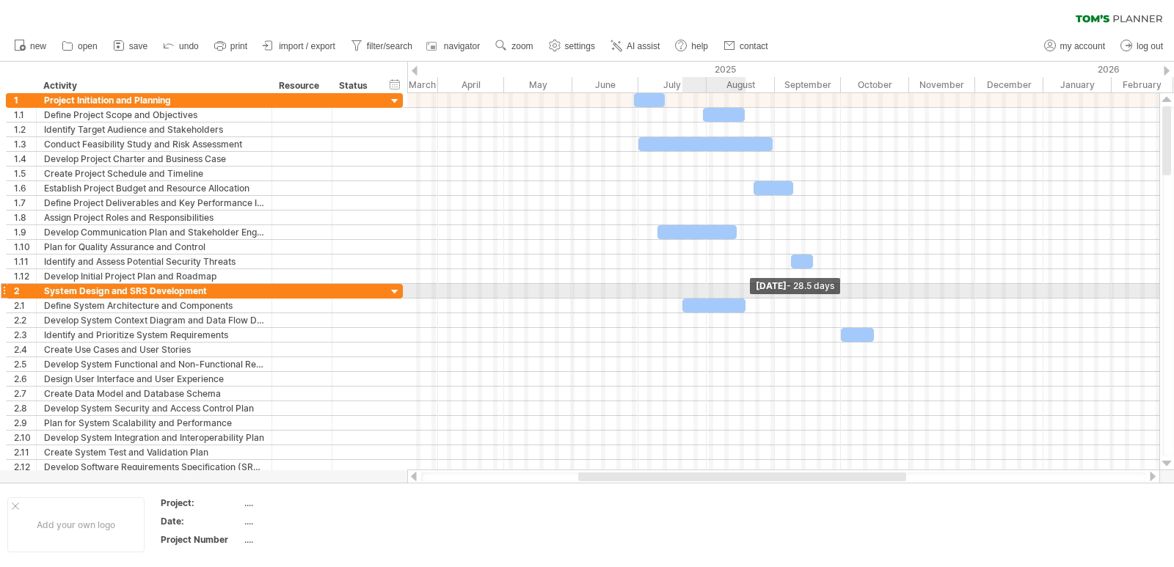
drag, startPoint x: 711, startPoint y: 306, endPoint x: 745, endPoint y: 298, distance: 34.7
click at [745, 298] on div "[DATE] - 28.5 days [DATE]" at bounding box center [783, 281] width 752 height 377
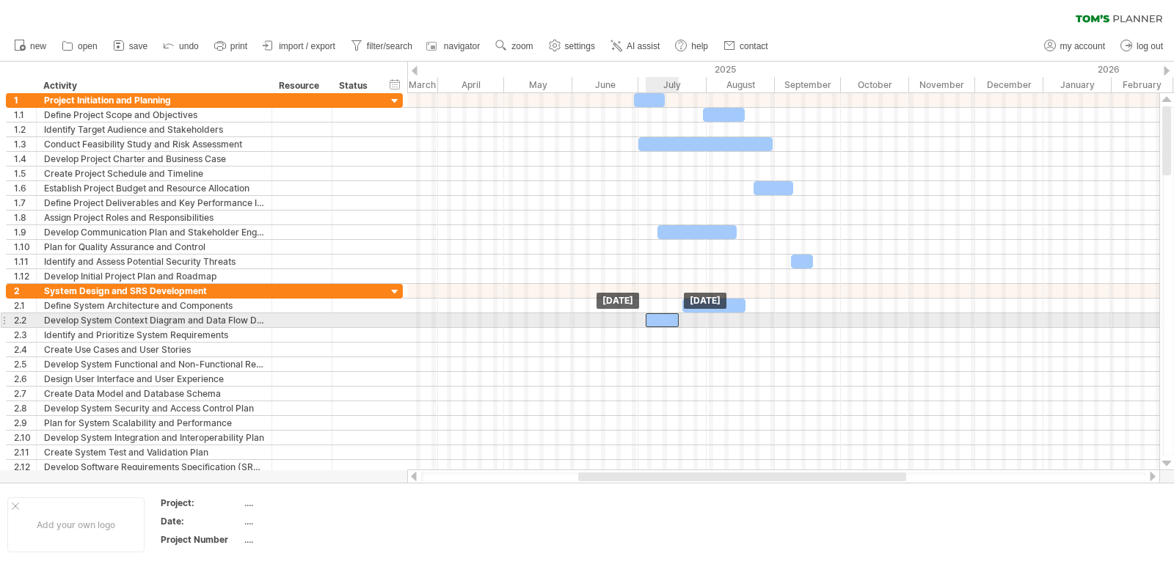
drag, startPoint x: 863, startPoint y: 333, endPoint x: 668, endPoint y: 324, distance: 195.5
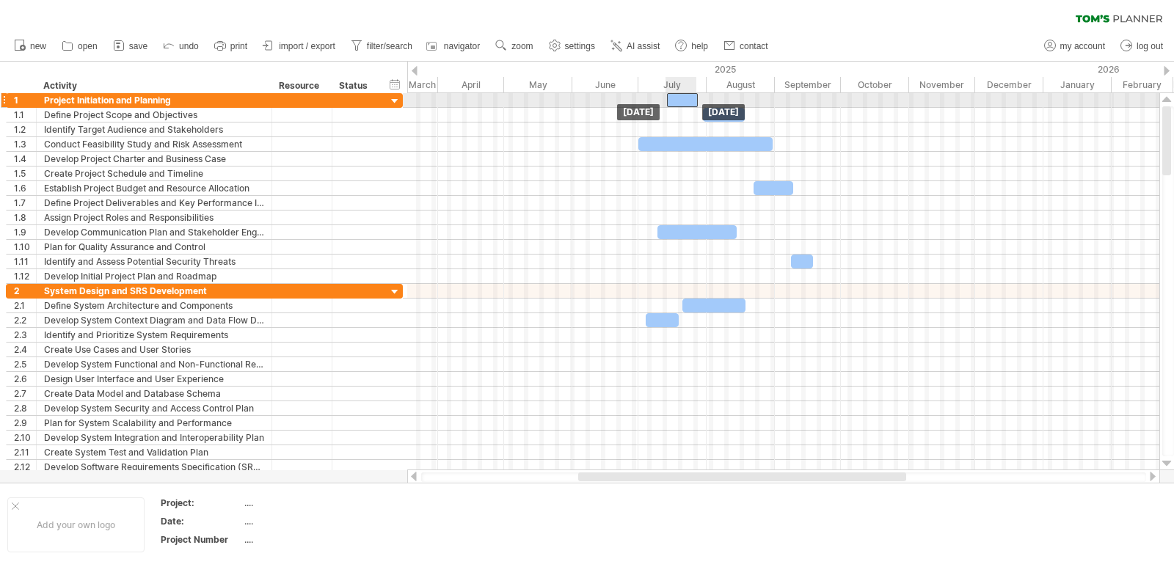
drag, startPoint x: 658, startPoint y: 98, endPoint x: 691, endPoint y: 97, distance: 33.0
click at [691, 97] on div at bounding box center [682, 100] width 31 height 14
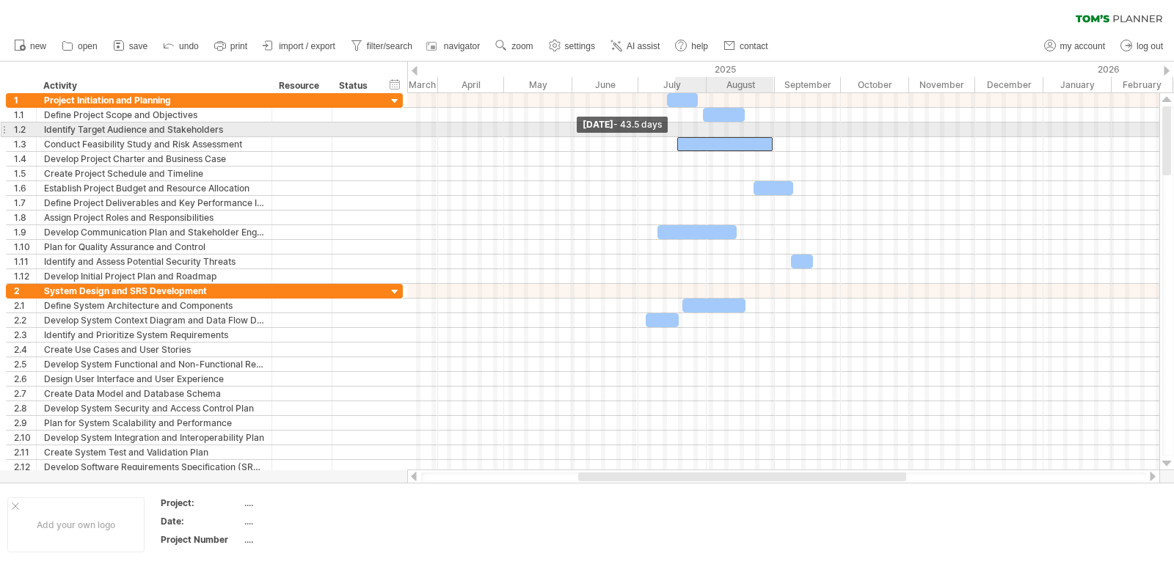
drag, startPoint x: 637, startPoint y: 142, endPoint x: 685, endPoint y: 135, distance: 48.2
click at [684, 135] on div "[DATE] [DATE] - 43.5 days" at bounding box center [783, 281] width 752 height 377
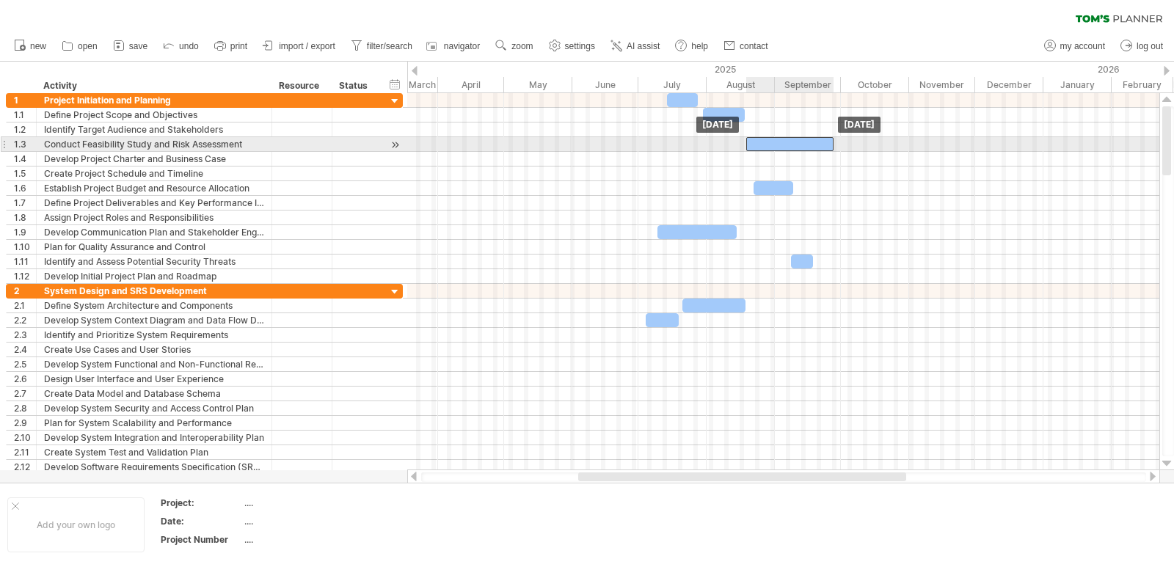
drag, startPoint x: 739, startPoint y: 144, endPoint x: 802, endPoint y: 146, distance: 63.2
click at [802, 146] on div at bounding box center [790, 144] width 87 height 14
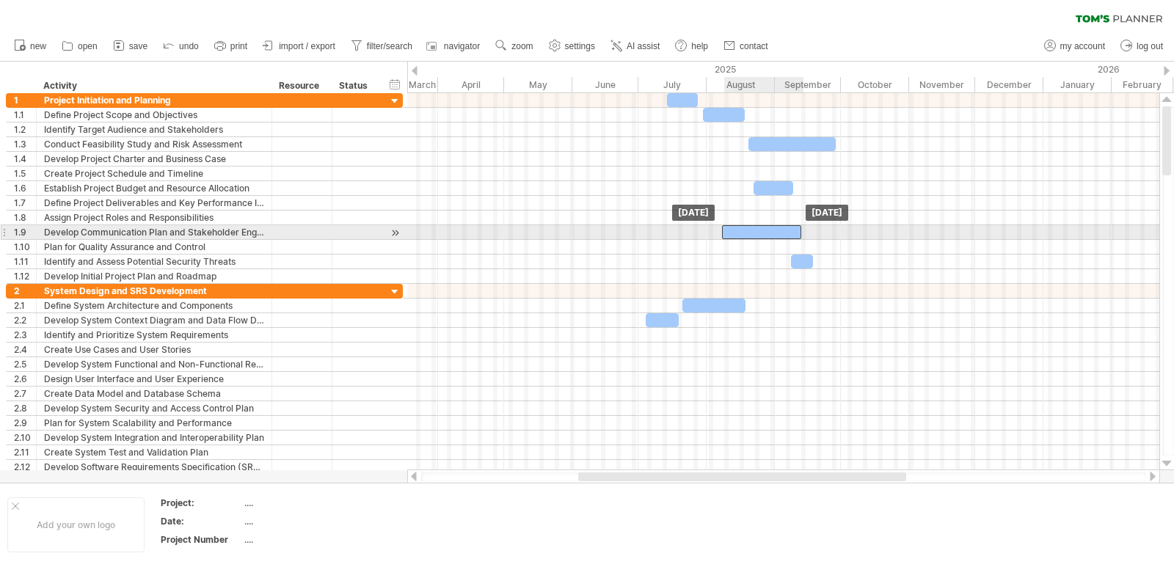
drag, startPoint x: 706, startPoint y: 232, endPoint x: 771, endPoint y: 230, distance: 65.4
click at [771, 230] on div at bounding box center [761, 232] width 79 height 14
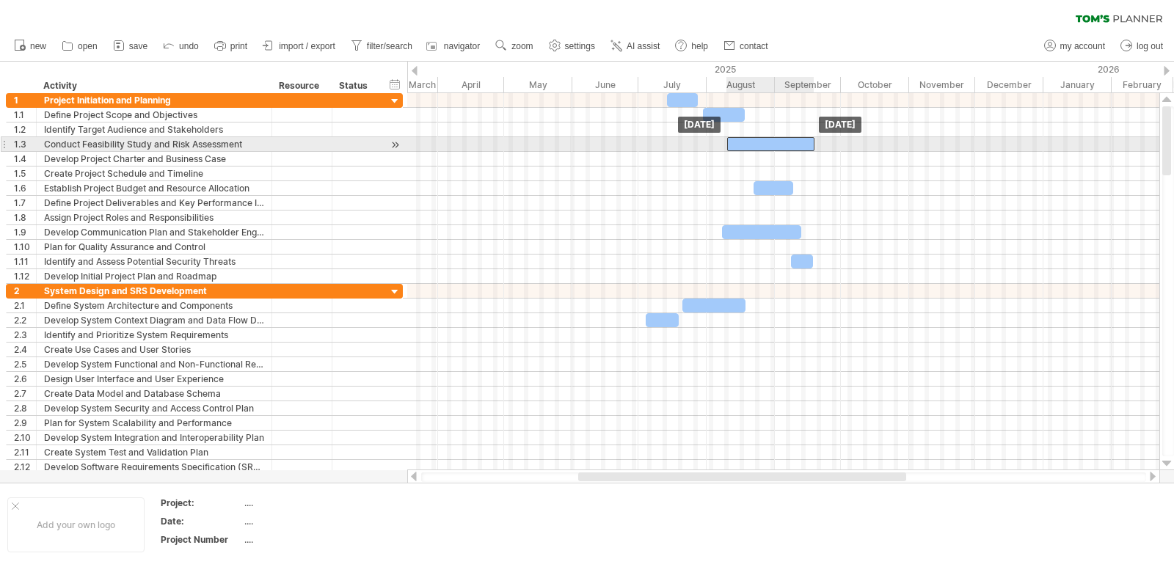
drag, startPoint x: 813, startPoint y: 137, endPoint x: 791, endPoint y: 140, distance: 21.5
click at [791, 140] on div at bounding box center [770, 144] width 87 height 14
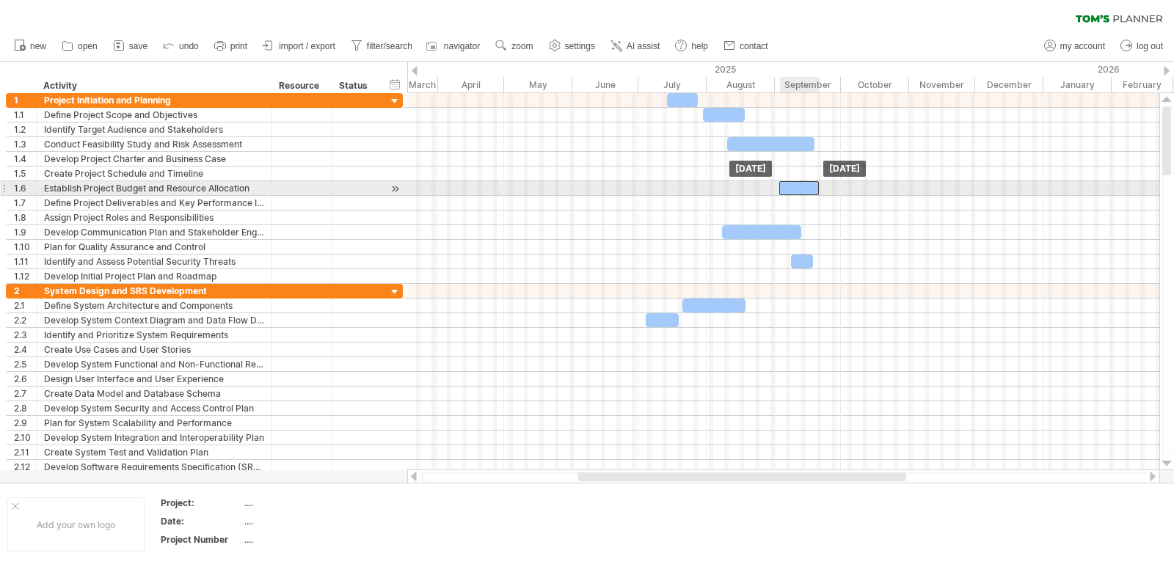
drag, startPoint x: 780, startPoint y: 191, endPoint x: 806, endPoint y: 189, distance: 25.7
click at [806, 189] on div at bounding box center [800, 188] width 40 height 14
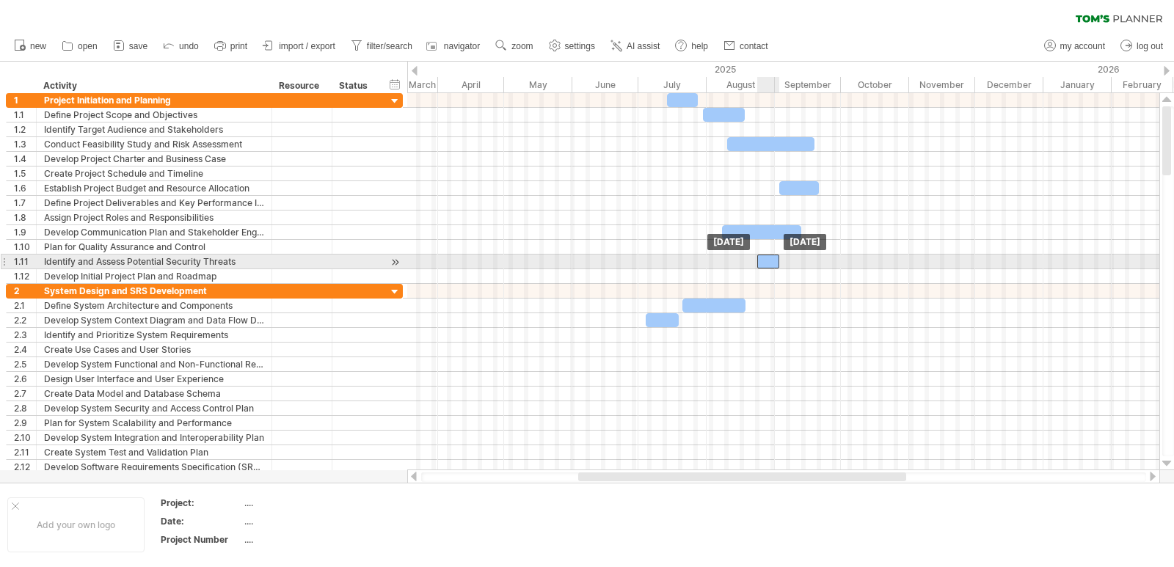
drag, startPoint x: 803, startPoint y: 262, endPoint x: 769, endPoint y: 262, distance: 34.5
click at [769, 262] on div at bounding box center [769, 262] width 22 height 14
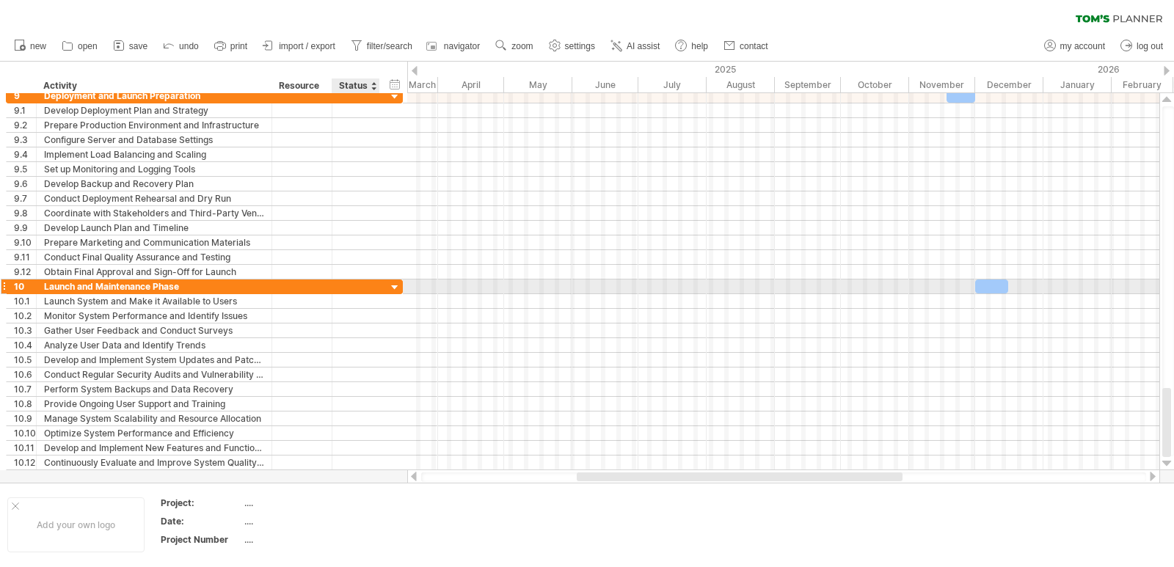
click at [393, 286] on div at bounding box center [395, 288] width 14 height 14
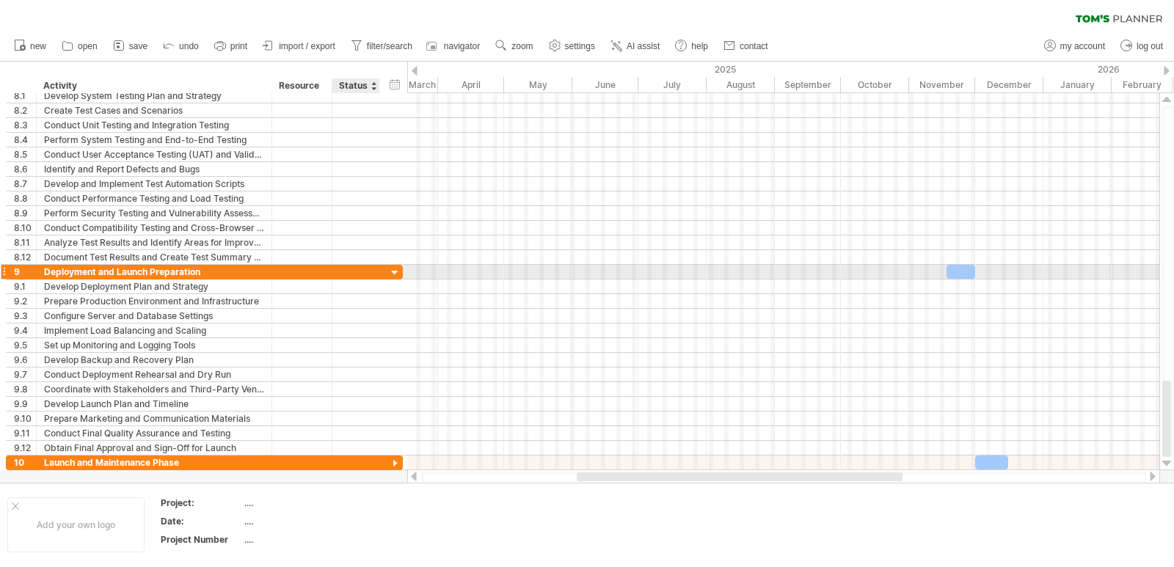
click at [394, 272] on div at bounding box center [395, 273] width 14 height 14
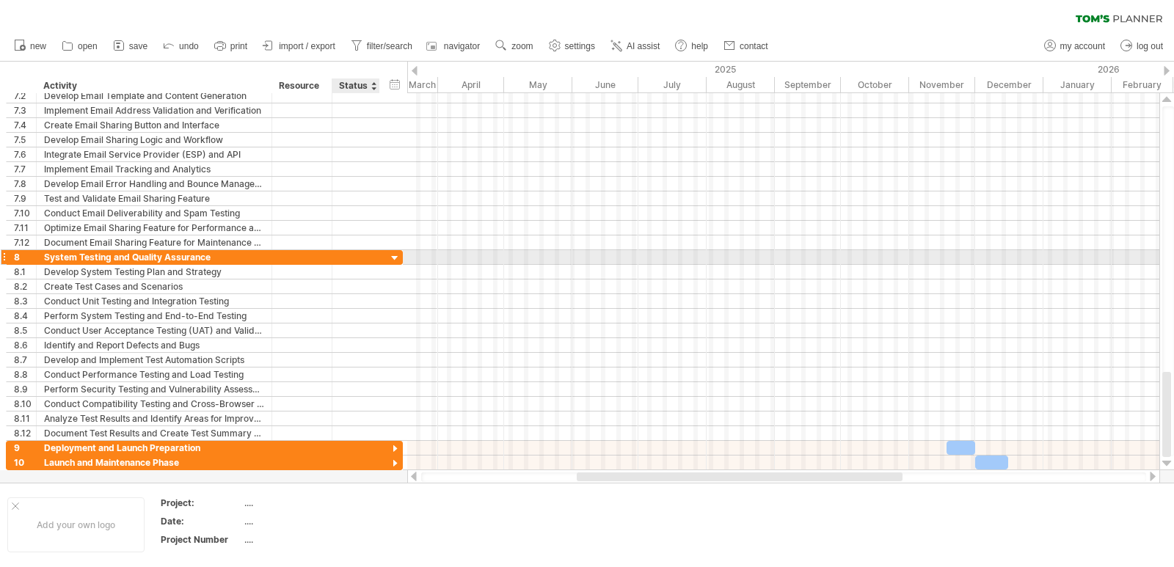
click at [395, 258] on div at bounding box center [395, 259] width 14 height 14
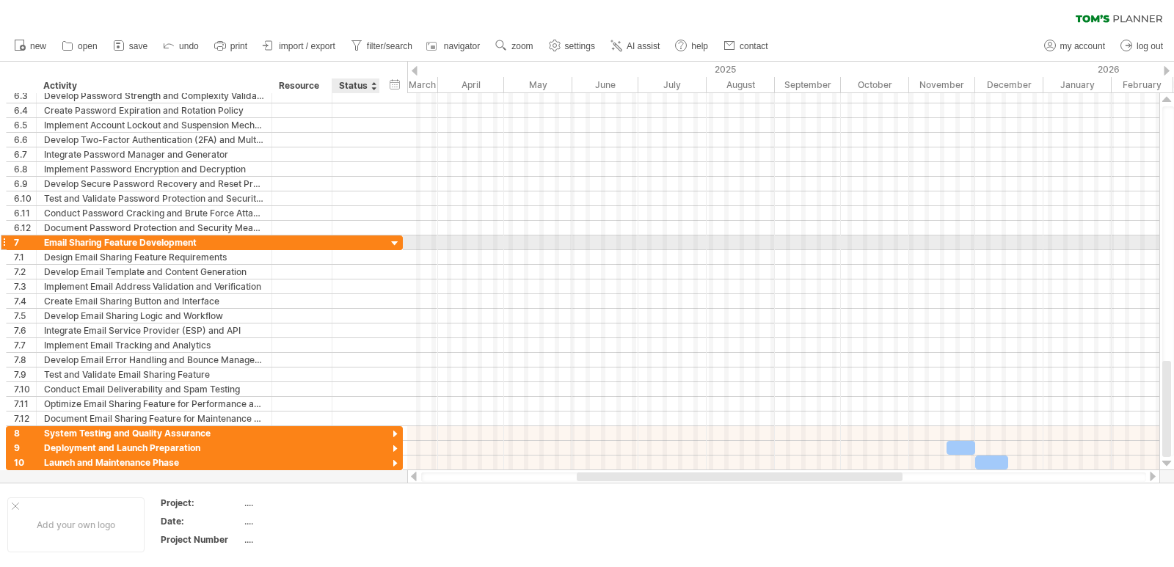
click at [397, 243] on div at bounding box center [395, 244] width 14 height 14
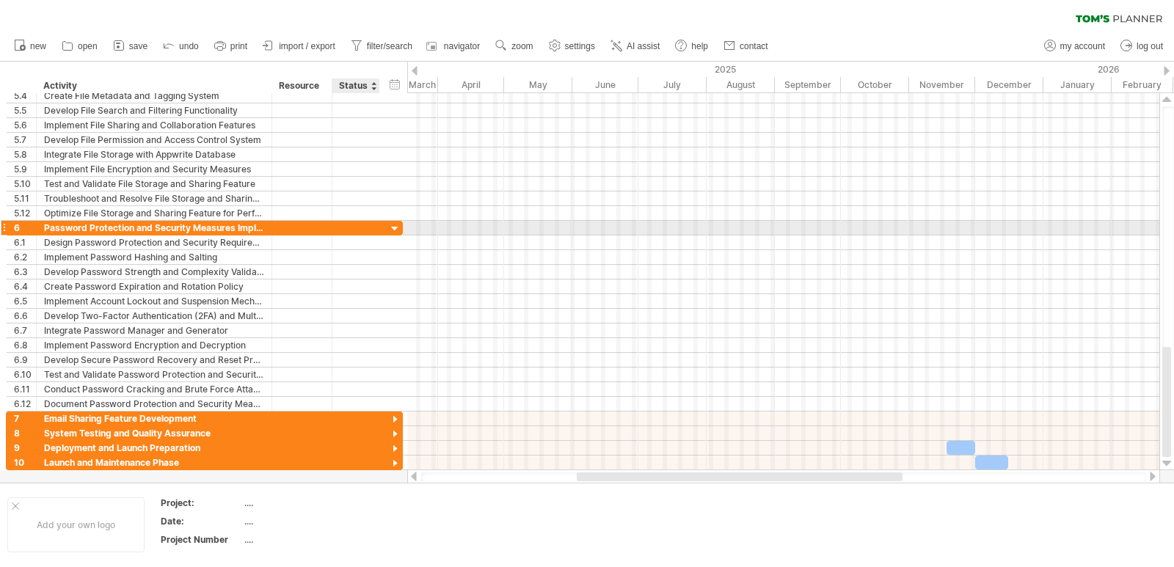
click at [398, 229] on div at bounding box center [395, 229] width 14 height 14
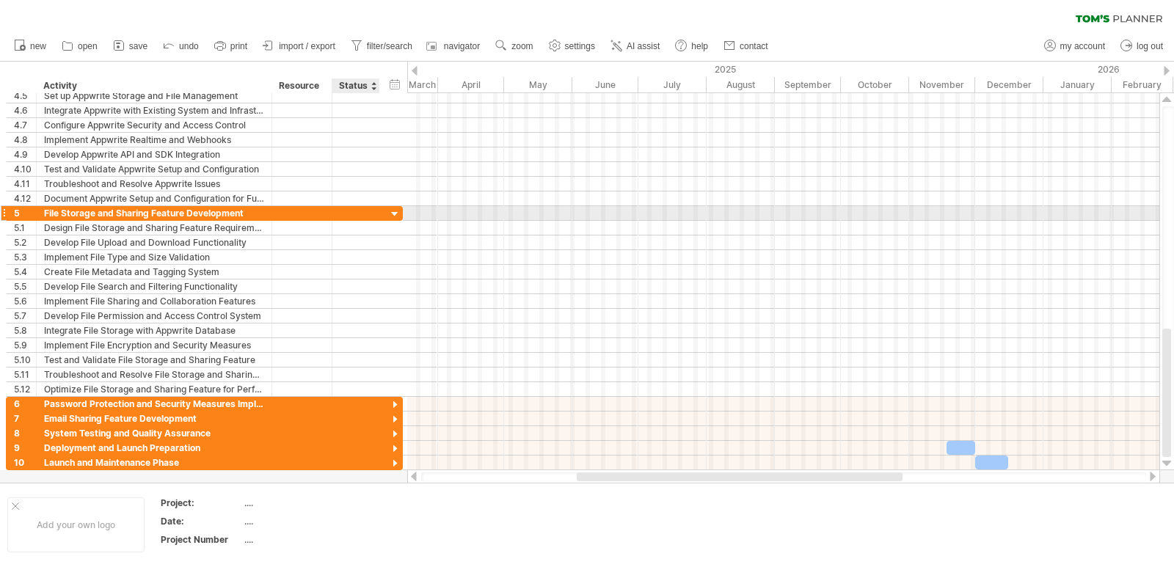
click at [398, 212] on div at bounding box center [395, 215] width 14 height 14
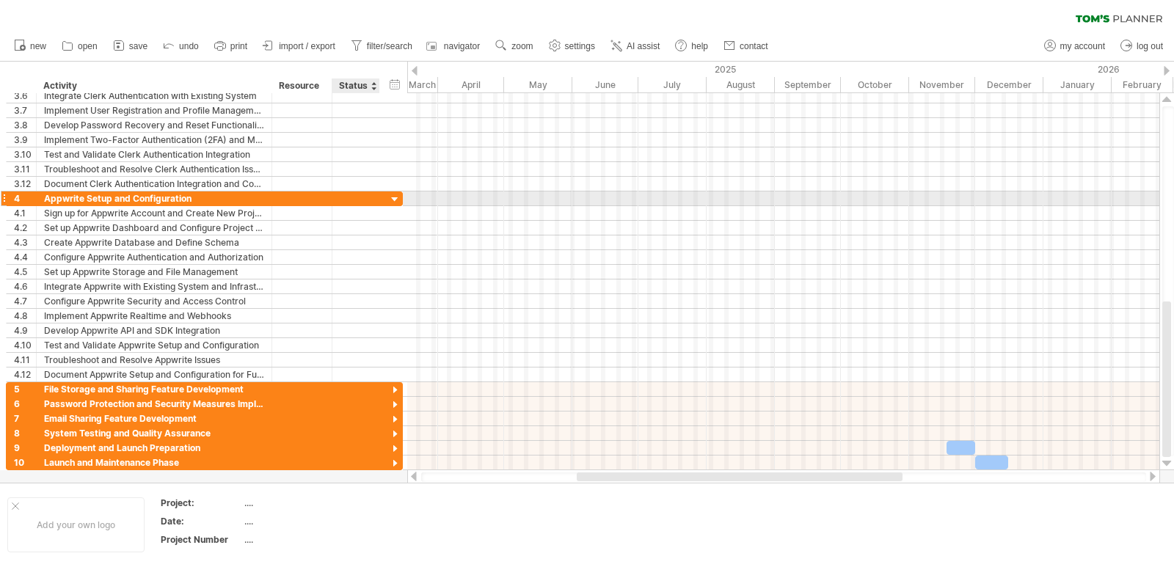
click at [394, 199] on div at bounding box center [395, 200] width 14 height 14
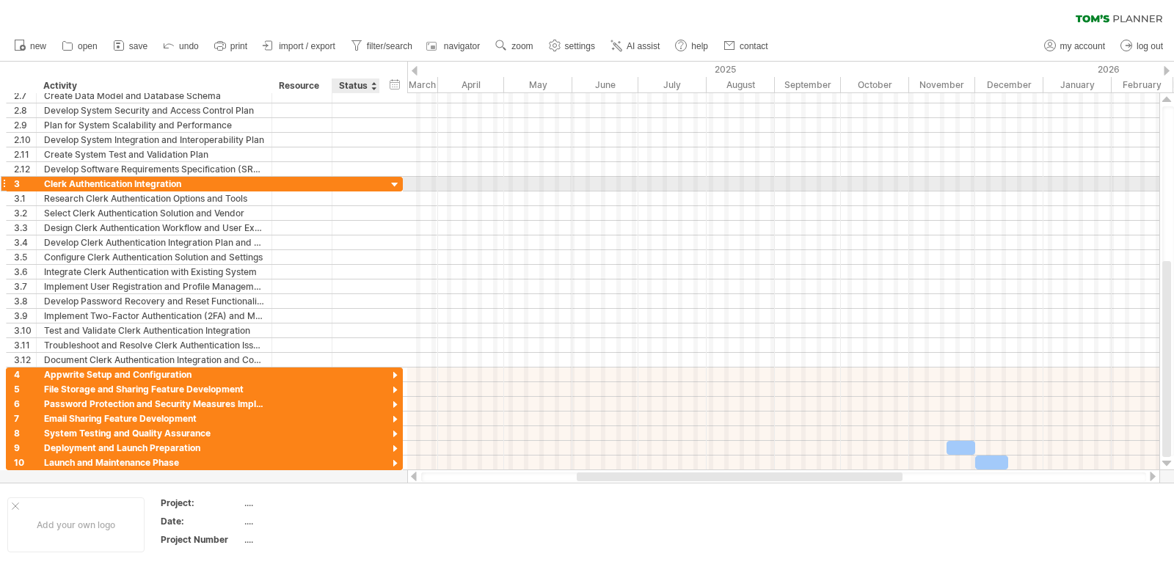
click at [394, 186] on div at bounding box center [395, 185] width 14 height 14
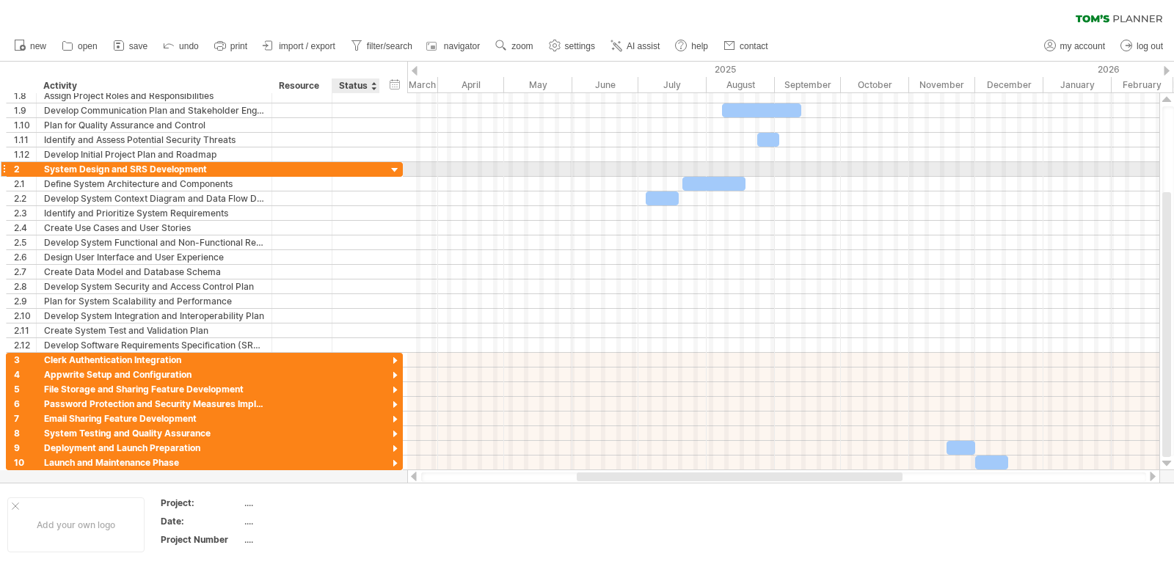
click at [393, 172] on div at bounding box center [395, 171] width 14 height 14
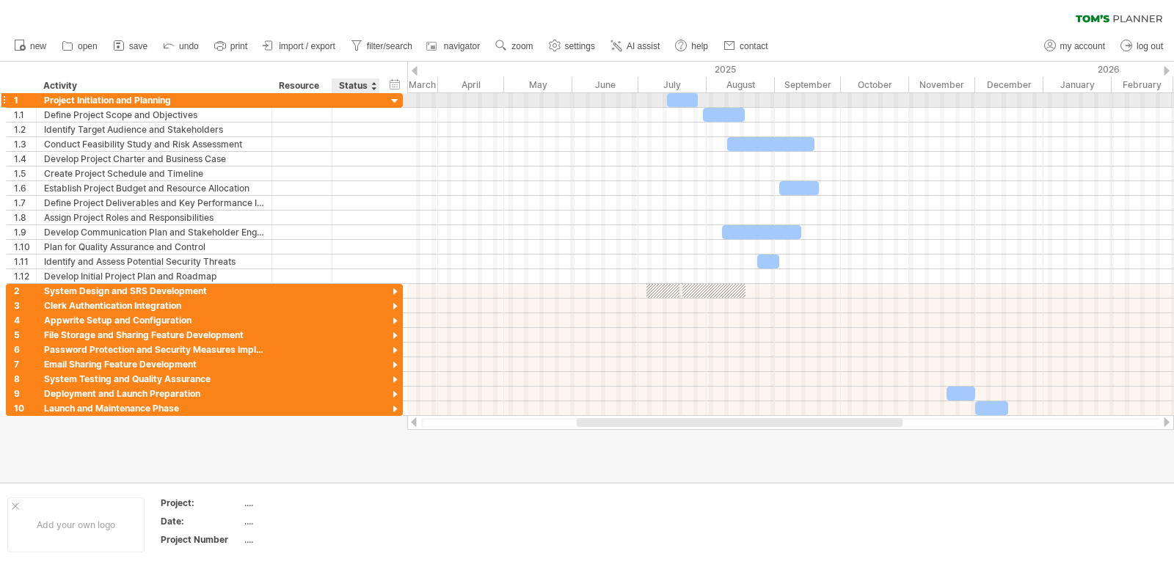
click at [397, 96] on div at bounding box center [395, 102] width 14 height 14
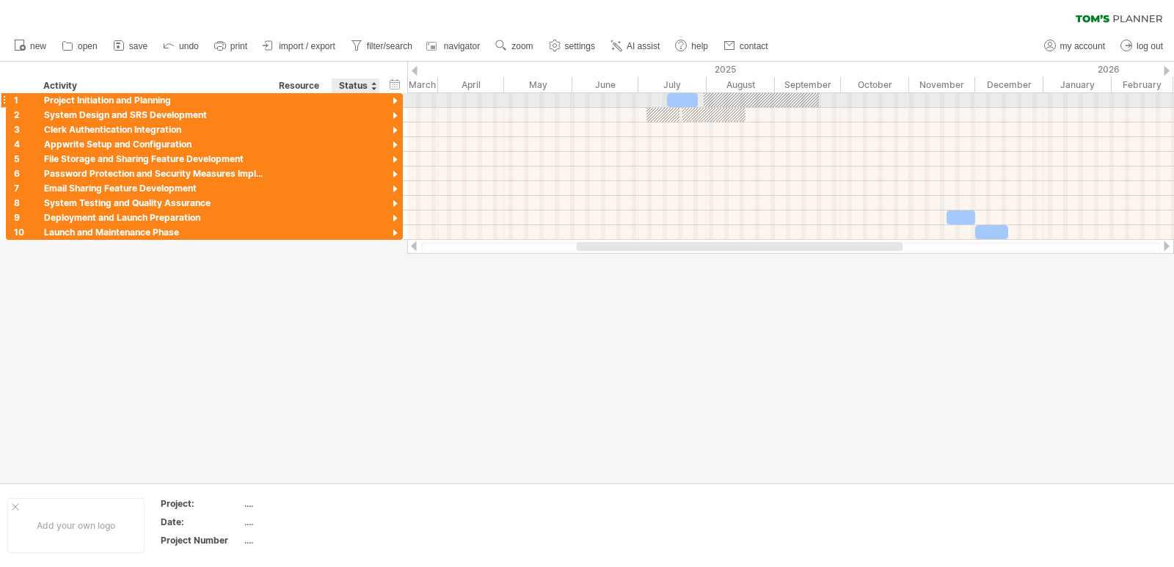
click at [388, 98] on div at bounding box center [395, 102] width 14 height 14
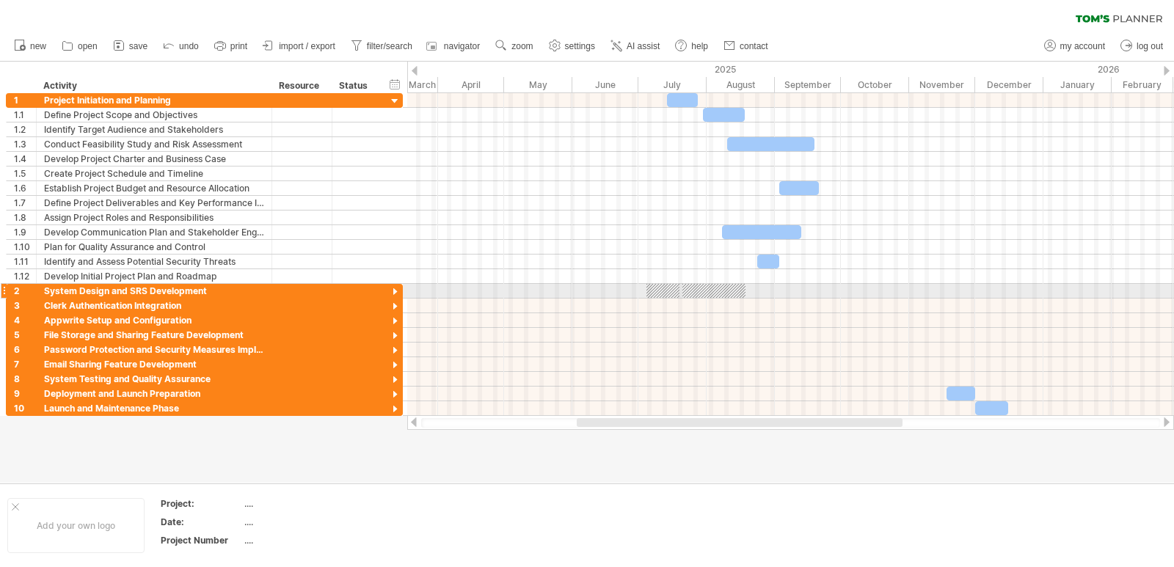
click at [691, 296] on div at bounding box center [714, 291] width 63 height 14
click at [694, 296] on div at bounding box center [714, 291] width 63 height 14
click at [395, 293] on div at bounding box center [395, 293] width 14 height 14
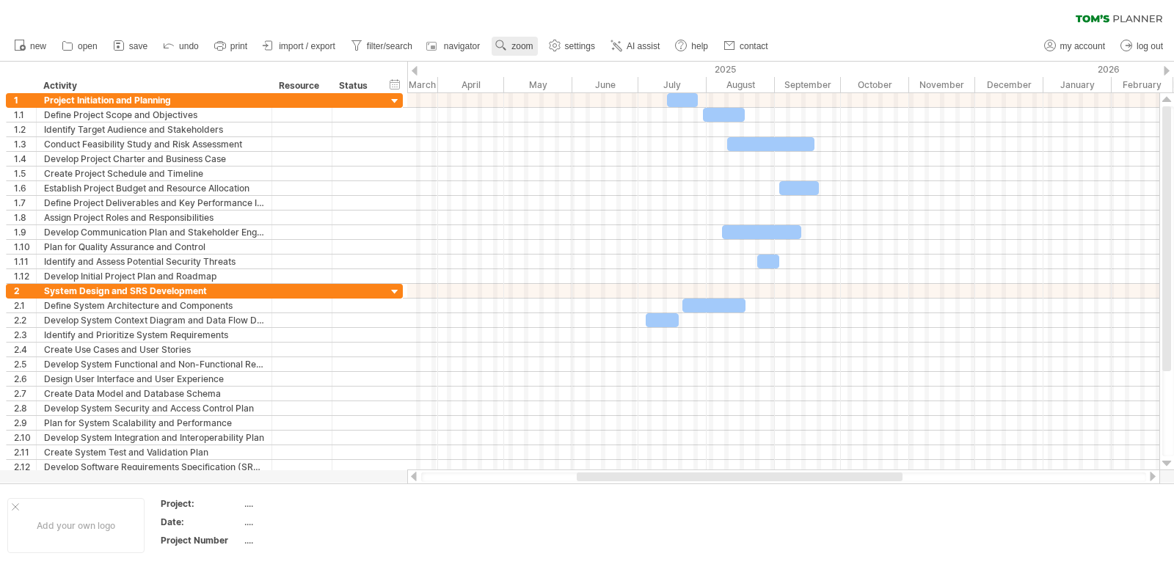
click at [525, 51] on span "zoom" at bounding box center [522, 46] width 21 height 10
click at [537, 7] on div "clear filter reapply filter" at bounding box center [587, 15] width 1174 height 31
